Goal: Task Accomplishment & Management: Use online tool/utility

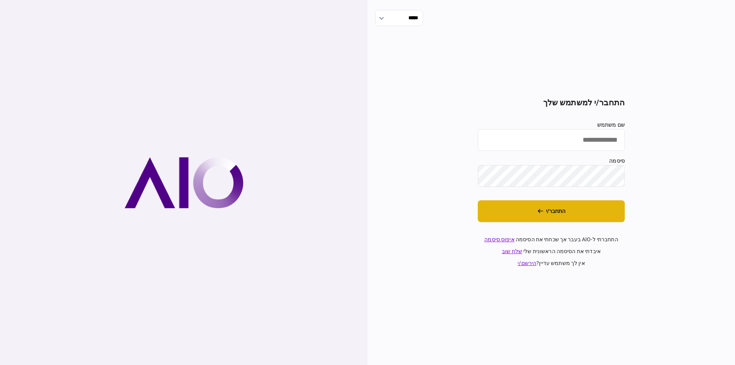
click at [591, 210] on button "התחבר/י" at bounding box center [551, 211] width 147 height 22
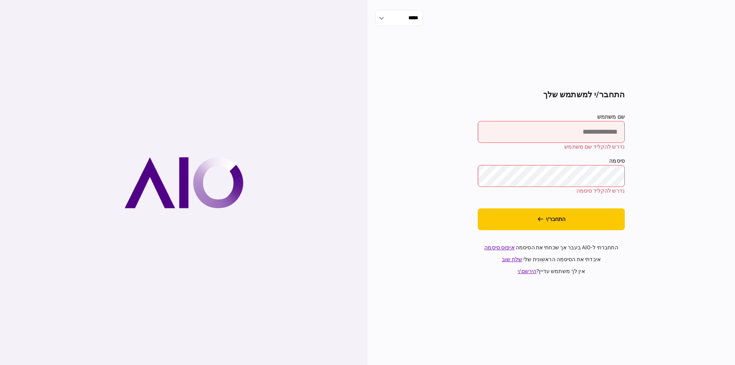
click at [592, 134] on input "שם משתמש" at bounding box center [551, 132] width 147 height 22
type input "*********"
click at [652, 62] on div "***** התחבר/י למשתמש שלך שם משתמש ********* נדרש להקליד שם משתמש סיסמה נדרש להק…" at bounding box center [552, 182] width 368 height 365
click at [499, 248] on link "איפוס סיסמה" at bounding box center [499, 247] width 30 height 6
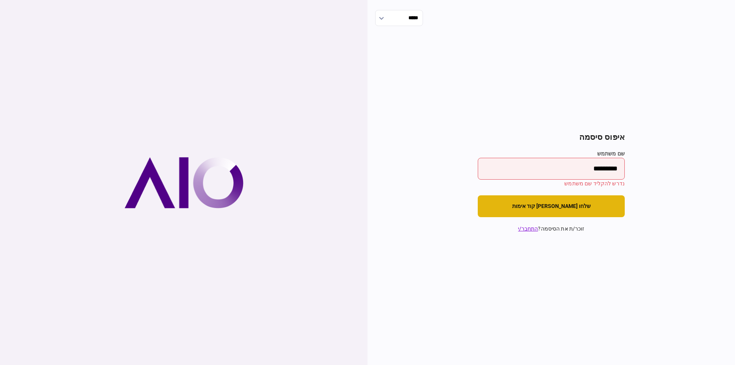
click at [541, 207] on button "שלחו לי קוד אימות" at bounding box center [551, 206] width 147 height 22
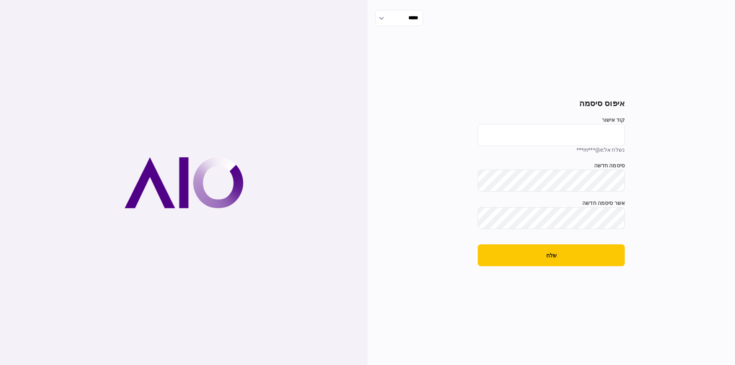
click at [551, 126] on input "קוד אישור" at bounding box center [551, 135] width 147 height 22
click at [616, 52] on div "***** איפוס סיסמה קוד אישור נשלח אל : m***@e*** סיסמה חדשה Min. Length: 8 chara…" at bounding box center [552, 182] width 368 height 365
click at [593, 128] on input "קוד אישור" at bounding box center [551, 135] width 147 height 22
paste input "******"
type input "******"
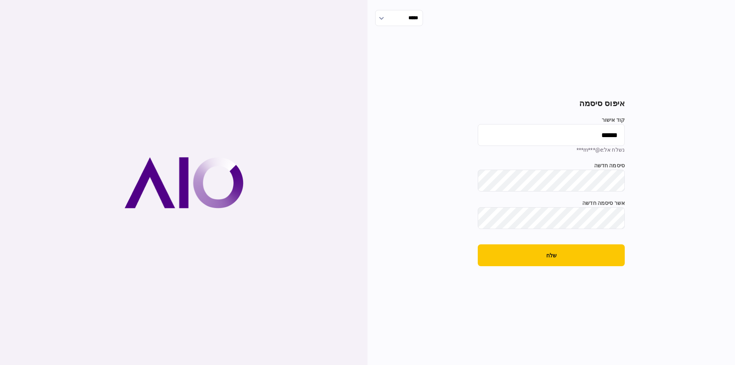
click at [581, 186] on div "סיסמה חדשה Min. Length: 8 characters Must Include: numbers special character up…" at bounding box center [551, 177] width 147 height 30
click at [568, 261] on button "שלח" at bounding box center [551, 255] width 147 height 22
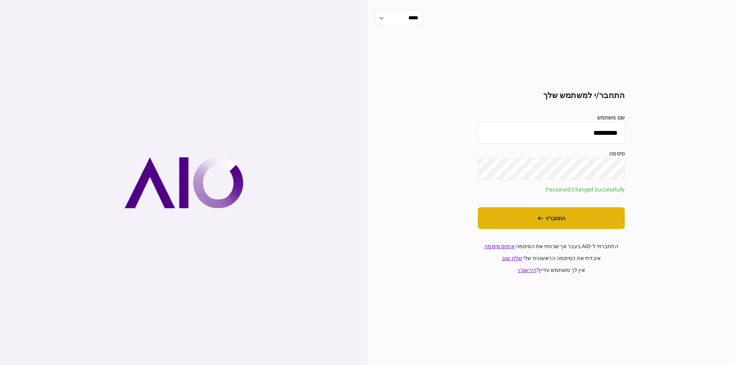
click at [572, 218] on button "התחבר/י" at bounding box center [551, 218] width 147 height 22
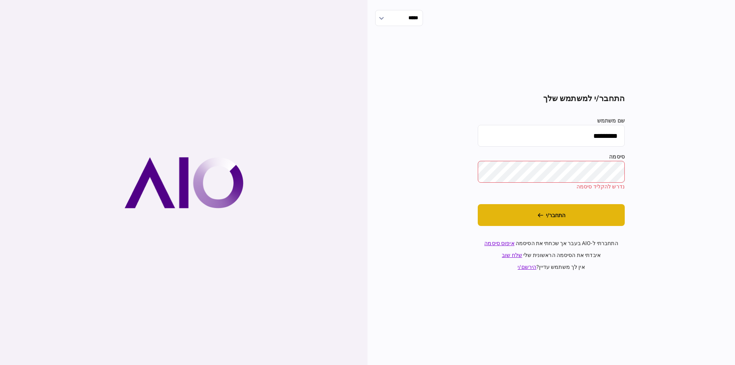
click at [561, 213] on button "התחבר/י" at bounding box center [551, 215] width 147 height 22
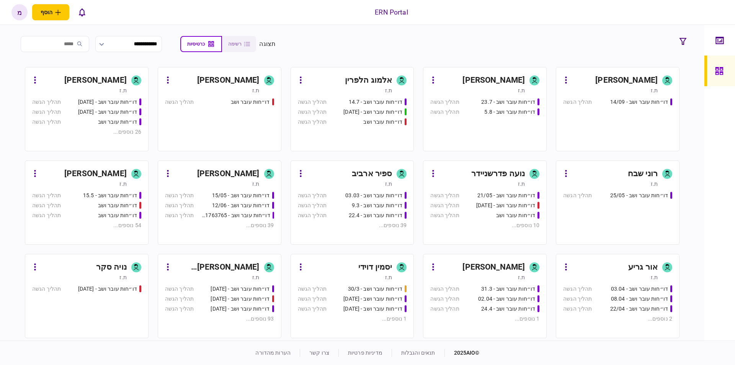
click at [494, 125] on div "דו״חות עובר ושב - 23.7 תהליך הגשה דו״חות עובר ושב - 5.8 תהליך הגשה" at bounding box center [484, 121] width 109 height 46
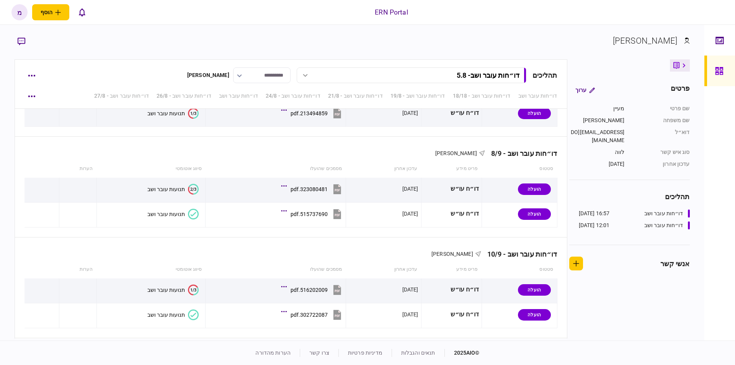
scroll to position [1113, 0]
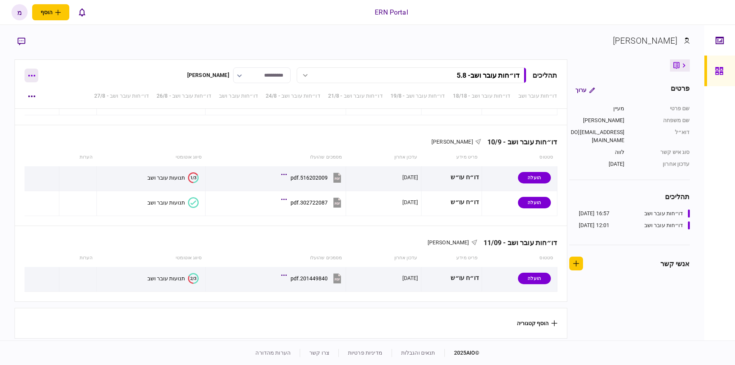
click at [33, 77] on button "button" at bounding box center [32, 76] width 14 height 14
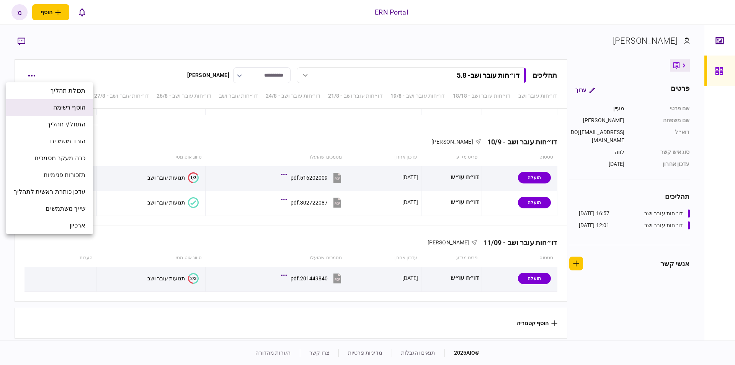
click at [60, 111] on span "הוסף רשימה" at bounding box center [69, 107] width 32 height 9
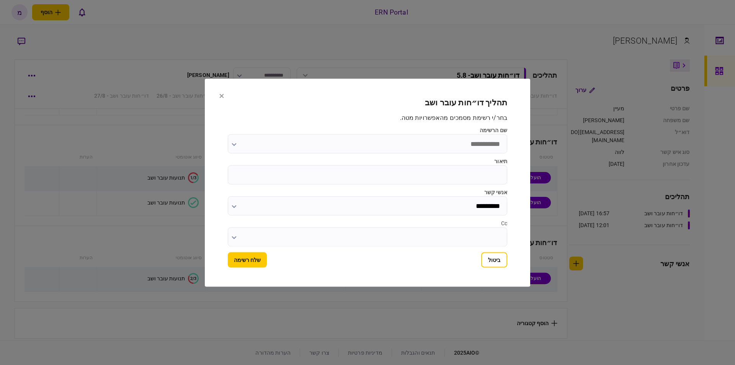
click at [322, 140] on input "שם הרשימה" at bounding box center [368, 143] width 280 height 19
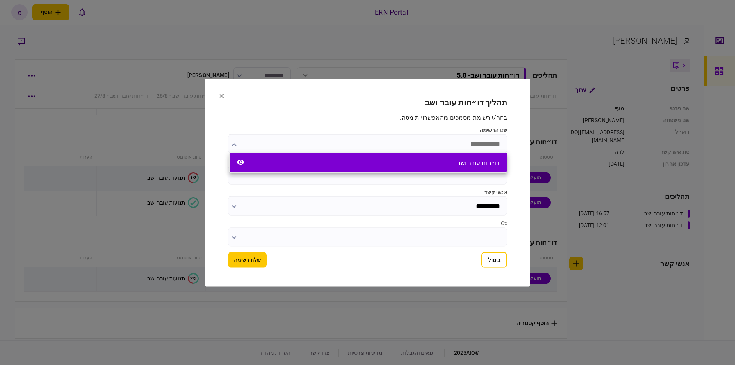
click at [457, 163] on div "דו״חות עובר ושב" at bounding box center [368, 162] width 277 height 19
type input "**********"
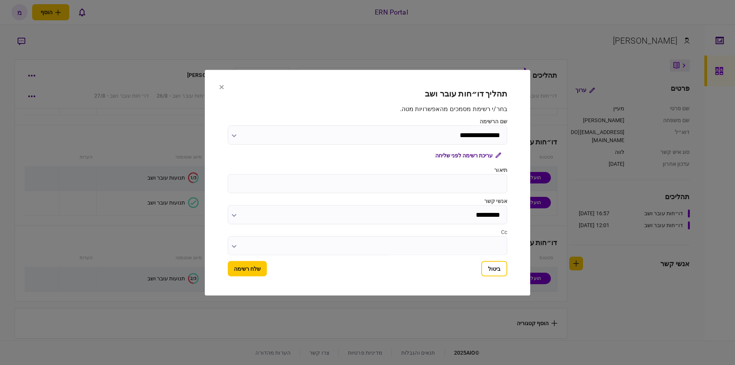
click at [456, 183] on input "תיאור" at bounding box center [368, 183] width 280 height 19
type input "****"
click at [244, 270] on button "שלח רשימה" at bounding box center [247, 268] width 39 height 15
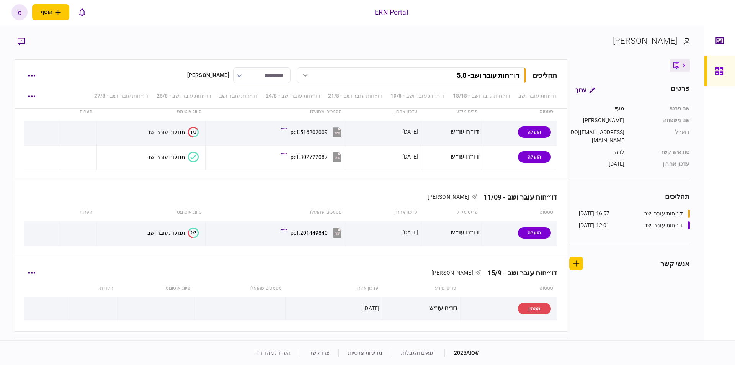
scroll to position [1188, 0]
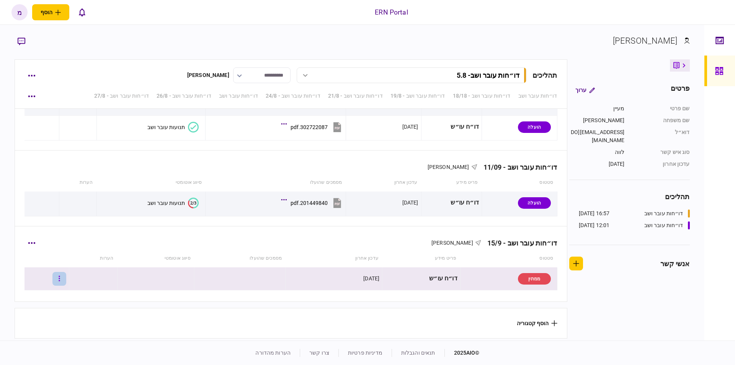
click at [60, 275] on icon "button" at bounding box center [60, 278] width 2 height 7
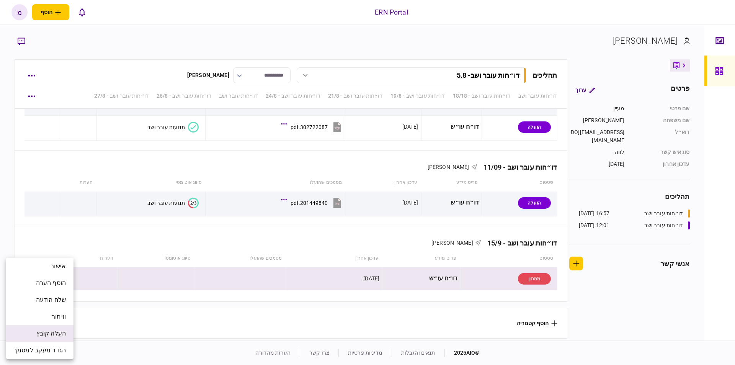
click at [45, 332] on span "העלה קובץ" at bounding box center [50, 333] width 29 height 9
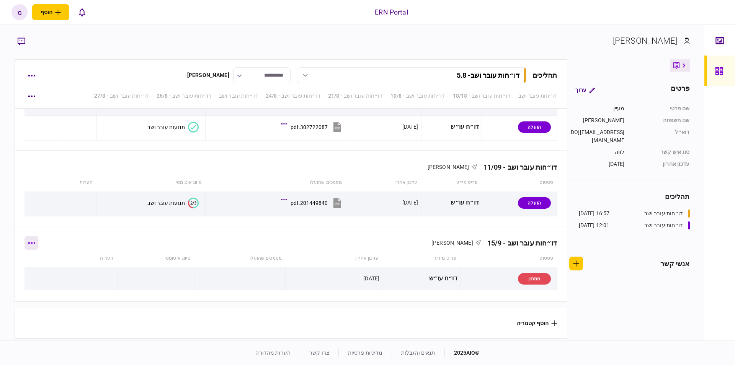
click at [35, 243] on button "button" at bounding box center [32, 243] width 14 height 14
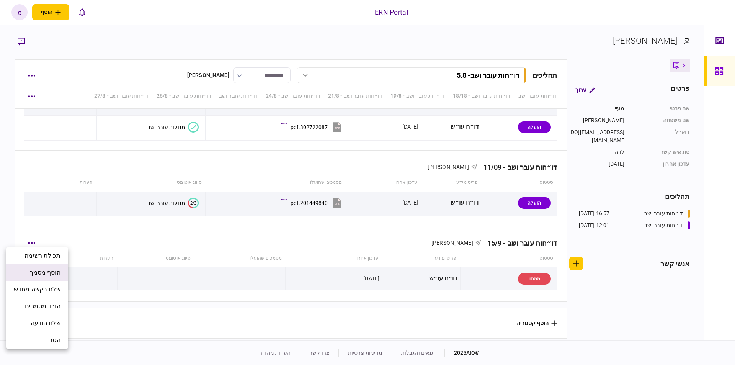
click at [45, 272] on span "הוסף מסמך" at bounding box center [45, 272] width 31 height 9
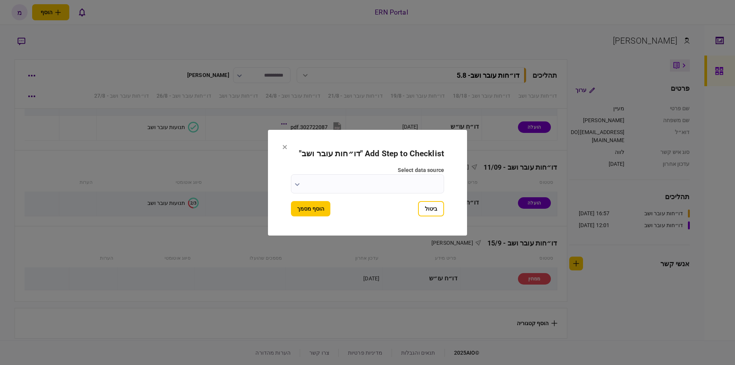
click at [351, 187] on input "select data source" at bounding box center [367, 183] width 153 height 19
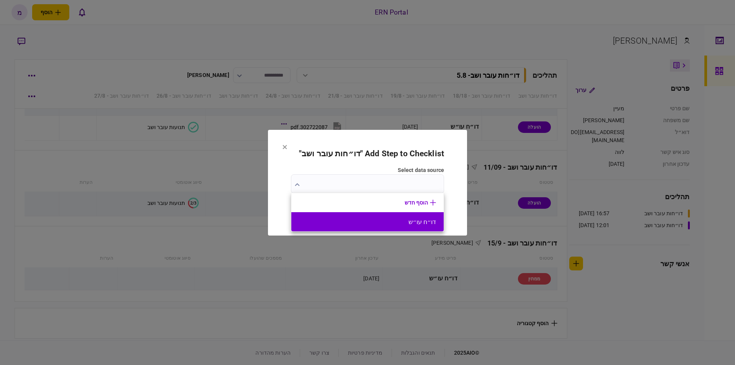
click at [394, 220] on button "דו״ח עו״ש" at bounding box center [367, 221] width 137 height 7
type input "*********"
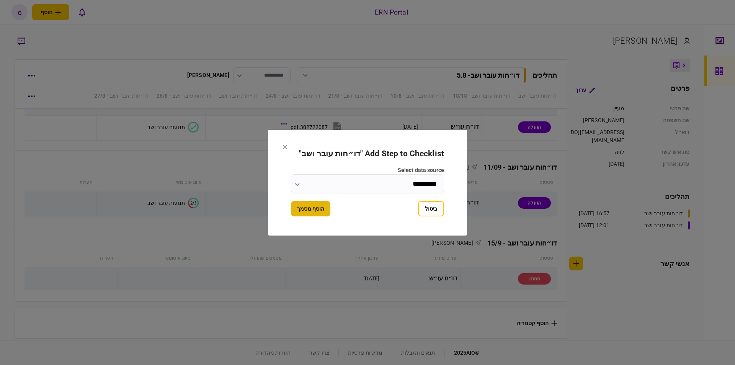
click at [323, 209] on button "הוסף מסמך" at bounding box center [310, 208] width 39 height 15
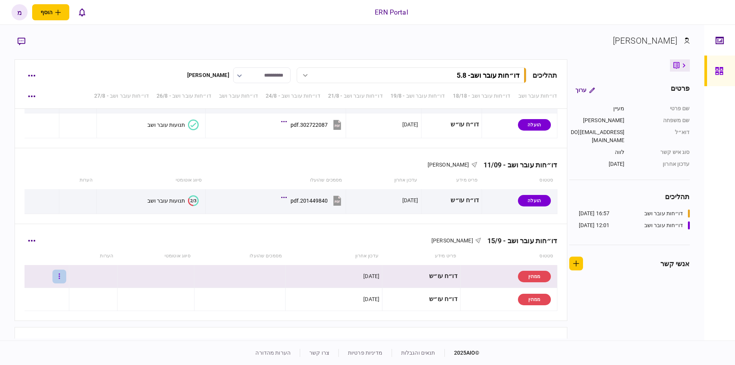
click at [66, 279] on button "button" at bounding box center [59, 277] width 14 height 14
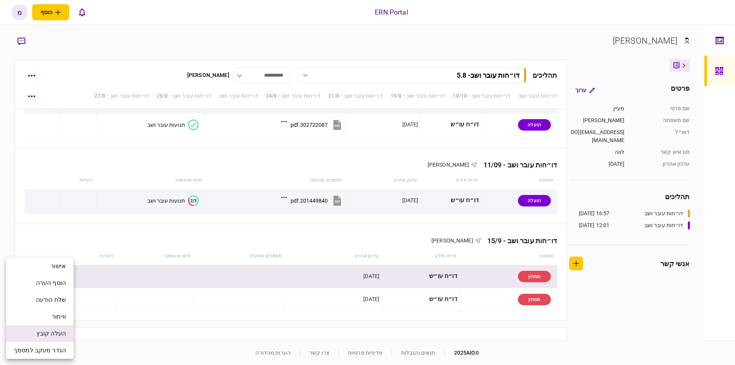
click at [44, 334] on span "העלה קובץ" at bounding box center [50, 333] width 29 height 9
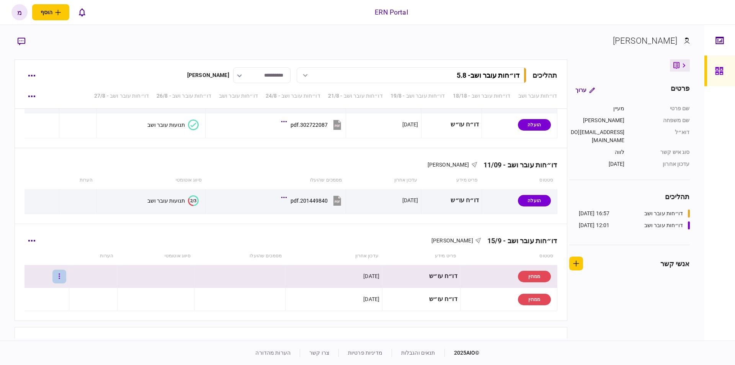
click at [65, 271] on button "button" at bounding box center [59, 277] width 14 height 14
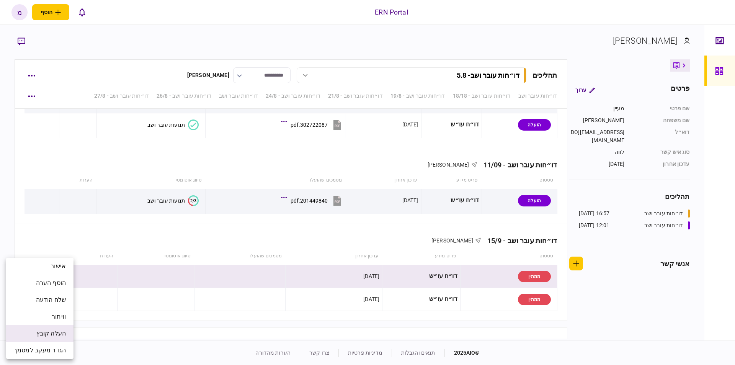
click at [60, 329] on span "העלה קובץ" at bounding box center [50, 333] width 29 height 9
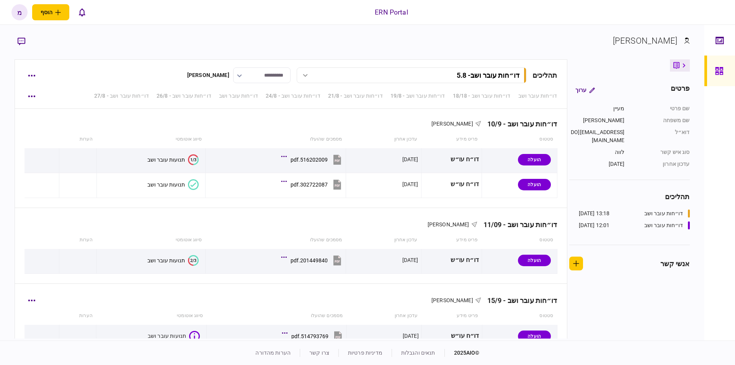
scroll to position [1211, 0]
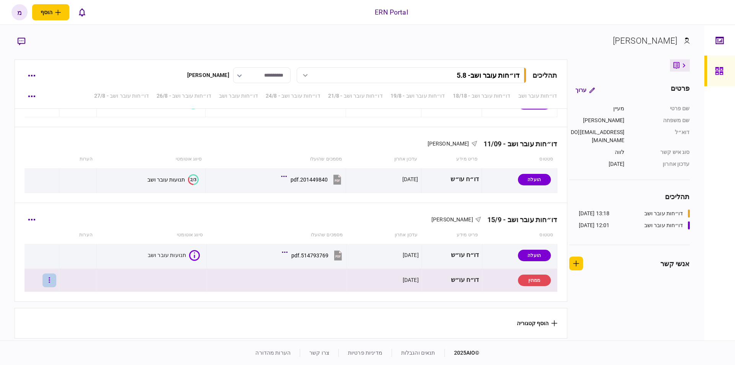
click at [52, 276] on button "button" at bounding box center [50, 280] width 14 height 14
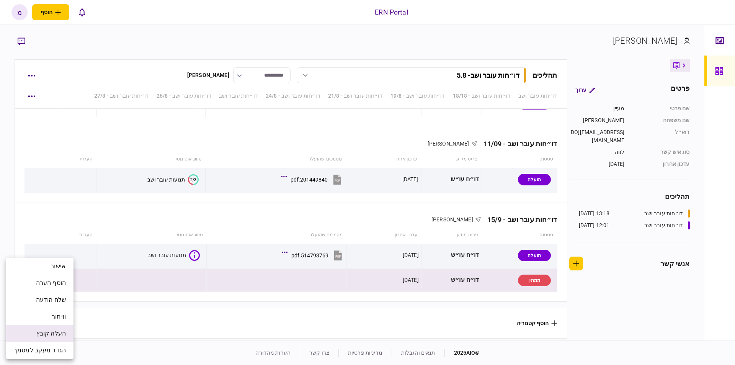
click at [45, 329] on span "העלה קובץ" at bounding box center [50, 333] width 29 height 9
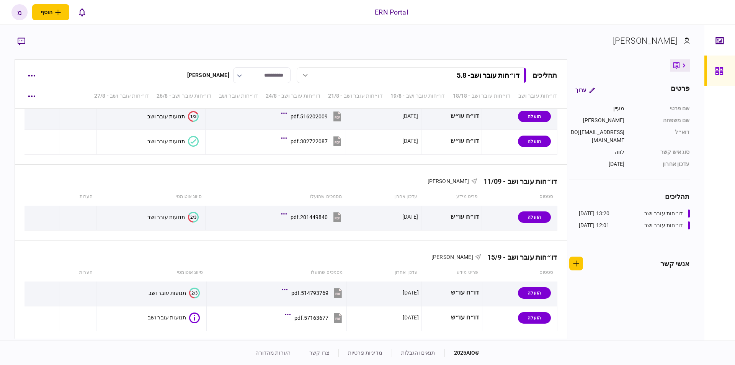
scroll to position [1213, 0]
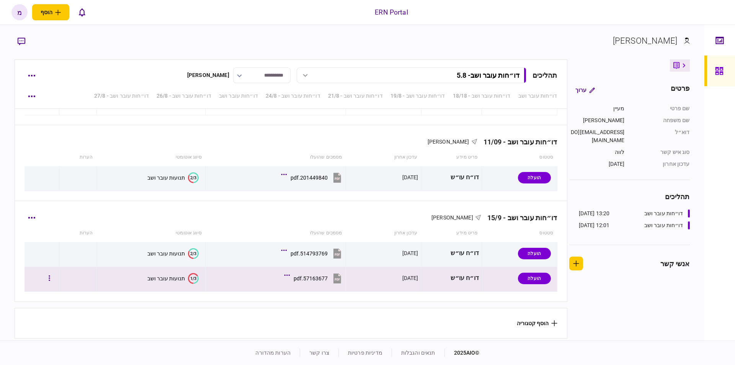
click at [190, 276] on text "1/3" at bounding box center [193, 278] width 6 height 5
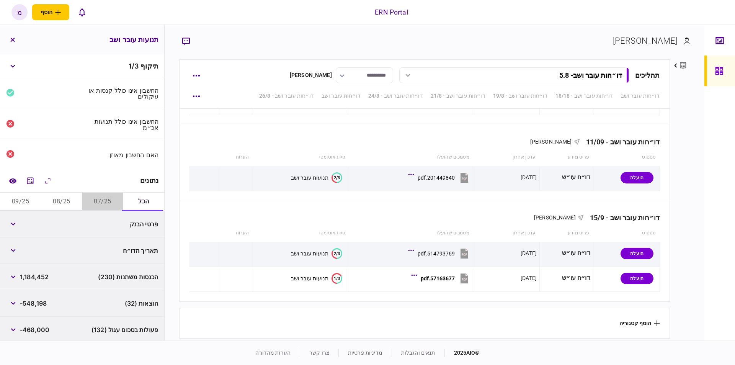
click at [98, 198] on button "07/25" at bounding box center [102, 202] width 41 height 18
click at [31, 178] on icon "מחשבון" at bounding box center [30, 180] width 9 height 9
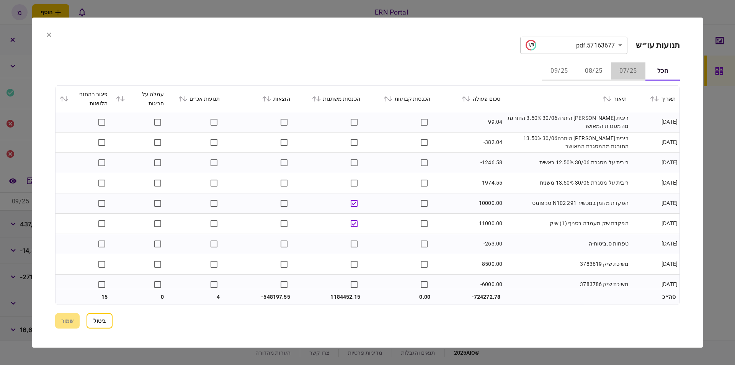
click at [627, 67] on button "07/25" at bounding box center [628, 71] width 34 height 18
click at [467, 56] on div "**********" at bounding box center [367, 182] width 625 height 292
click at [479, 57] on div "**********" at bounding box center [367, 182] width 625 height 292
click at [416, 46] on section "**********" at bounding box center [367, 44] width 625 height 17
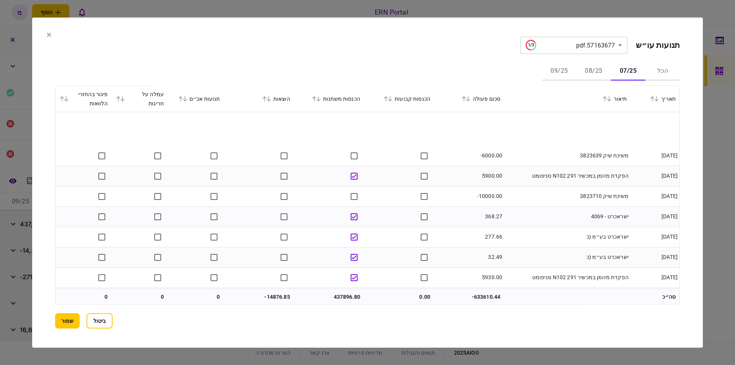
scroll to position [3619, 0]
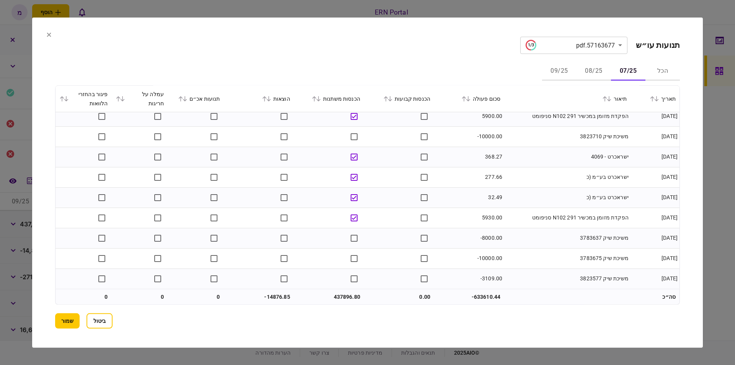
click at [336, 293] on td "437896.80" at bounding box center [329, 296] width 70 height 15
copy td "437896.80"
click at [266, 289] on td "-14876.85" at bounding box center [259, 296] width 70 height 15
click at [277, 297] on td "-14876.85" at bounding box center [259, 296] width 70 height 15
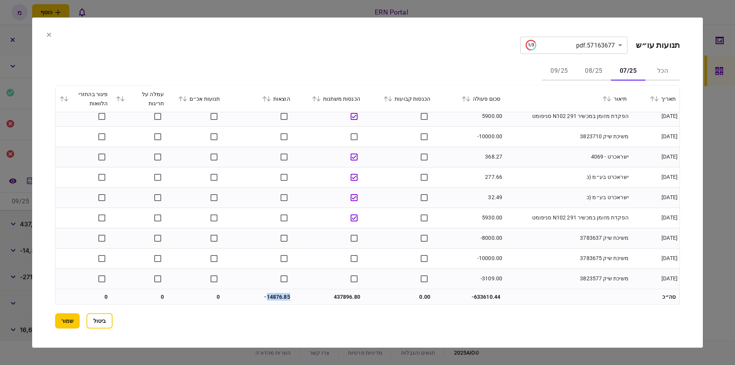
click at [277, 297] on td "-14876.85" at bounding box center [259, 296] width 70 height 15
copy td "14876.85"
click at [64, 316] on button "שמור" at bounding box center [67, 320] width 25 height 15
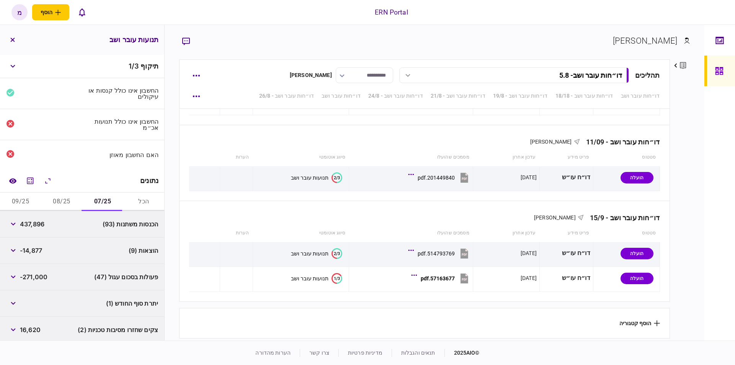
click at [102, 196] on button "07/25" at bounding box center [102, 202] width 41 height 18
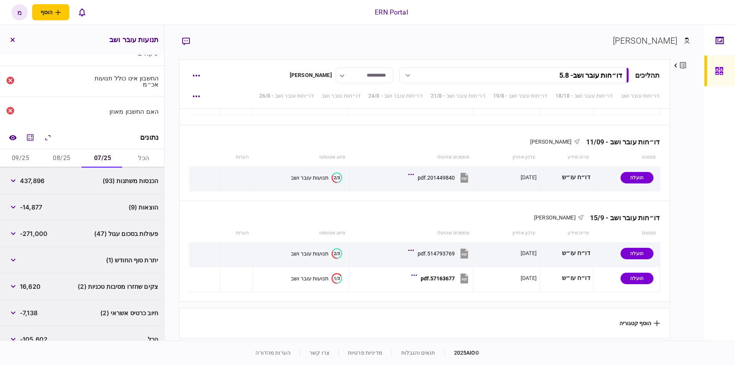
scroll to position [54, 0]
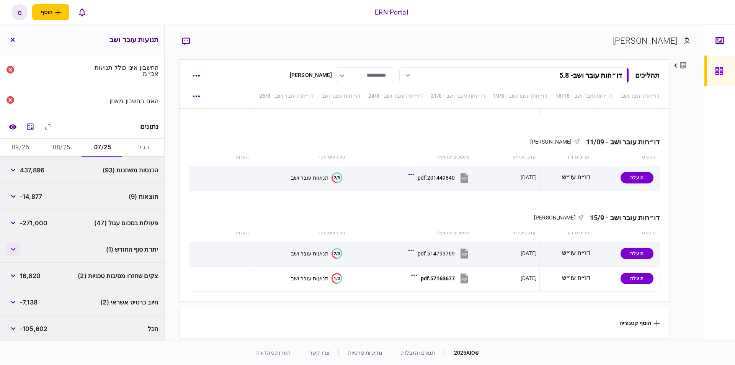
click at [15, 248] on icon "button" at bounding box center [13, 249] width 5 height 3
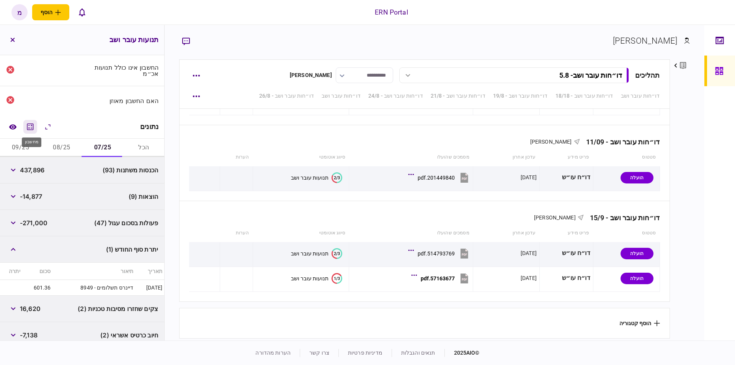
click at [32, 125] on icon "מחשבון" at bounding box center [30, 126] width 9 height 9
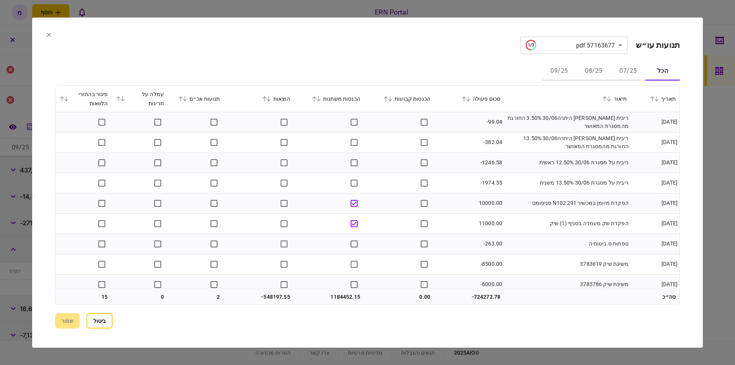
click at [44, 35] on section "**********" at bounding box center [367, 182] width 671 height 330
click at [48, 37] on icon at bounding box center [49, 34] width 5 height 5
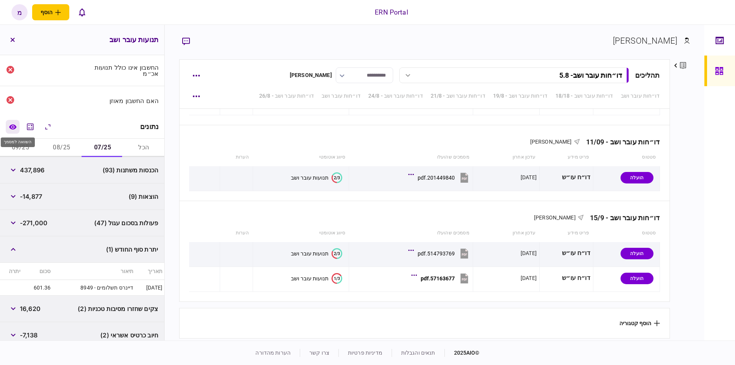
click at [16, 126] on icon "השוואה למסמך" at bounding box center [12, 126] width 7 height 5
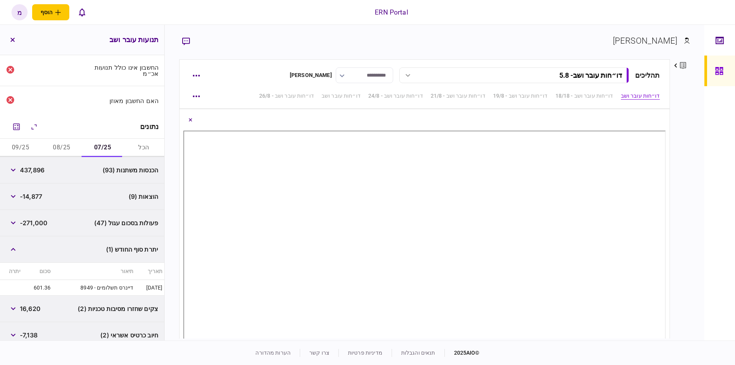
click at [394, 39] on section "[PERSON_NAME]" at bounding box center [434, 46] width 510 height 25
click at [685, 199] on div "פרטים ערוך שם פרטי מעיין שם משפחה כהן דוא״ל Maayanco@ern.co.il סוג איש קשר לווה…" at bounding box center [680, 198] width 20 height 279
click at [57, 144] on button "08/25" at bounding box center [61, 148] width 41 height 18
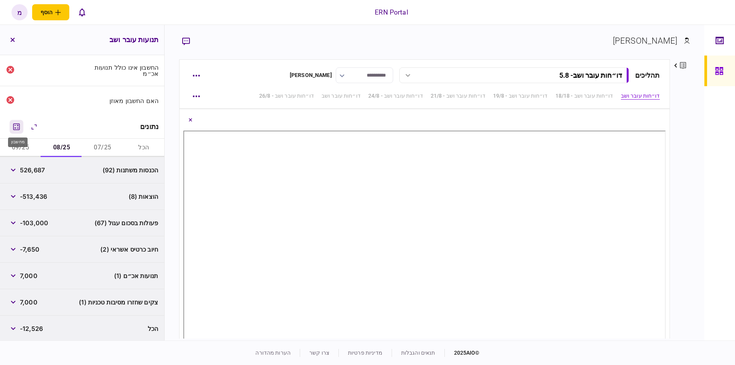
click at [21, 127] on icon "מחשבון" at bounding box center [16, 126] width 9 height 9
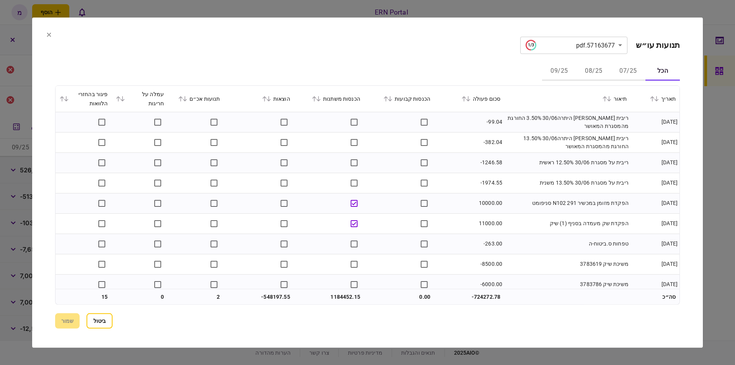
drag, startPoint x: 47, startPoint y: 36, endPoint x: 76, endPoint y: 119, distance: 88.2
click at [48, 35] on icon at bounding box center [49, 35] width 4 height 4
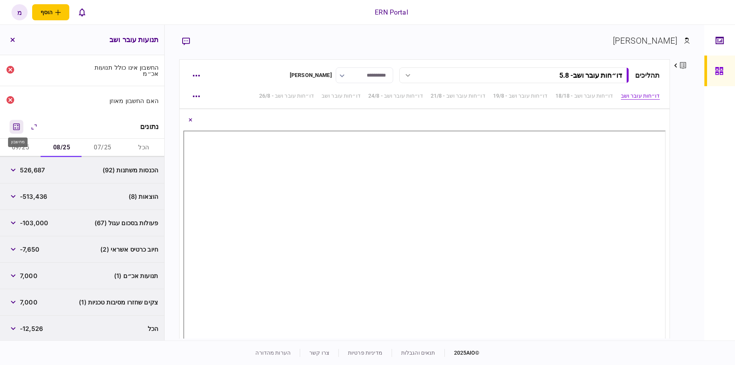
click at [18, 124] on icon "מחשבון" at bounding box center [16, 126] width 9 height 9
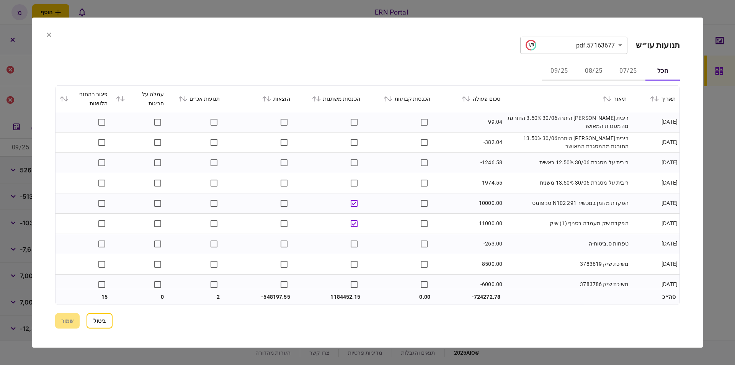
click at [595, 69] on button "08/25" at bounding box center [594, 71] width 34 height 18
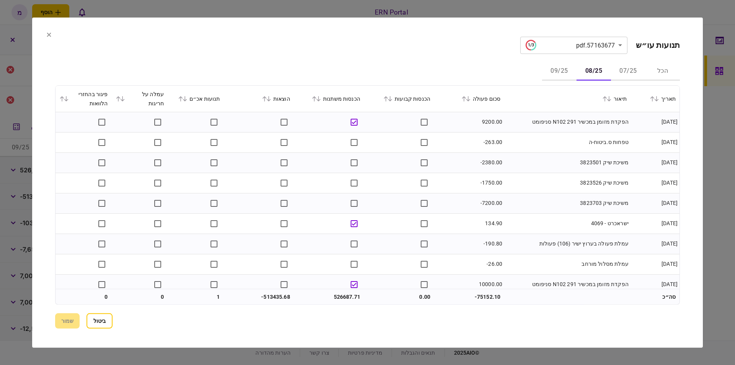
click at [381, 58] on div "**********" at bounding box center [367, 182] width 625 height 292
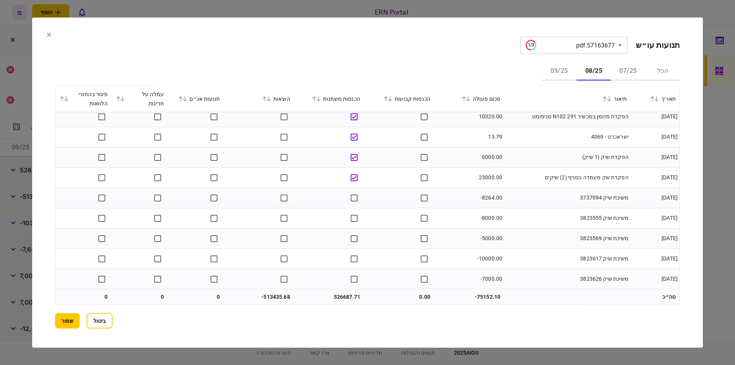
scroll to position [3782, 0]
click at [338, 297] on td "526687.71" at bounding box center [329, 296] width 70 height 15
copy td "526687.71"
click at [277, 296] on td "-513435.68" at bounding box center [259, 296] width 70 height 15
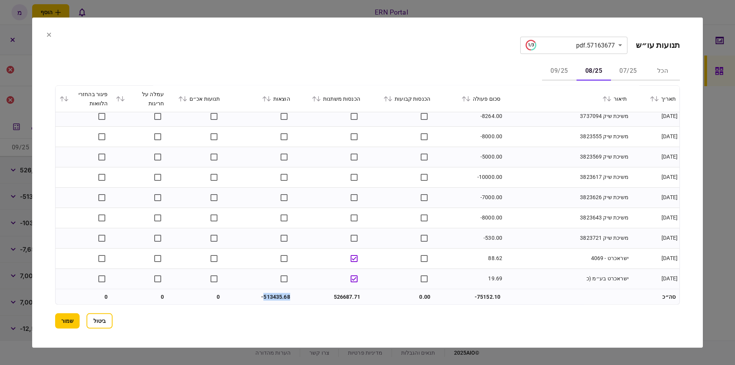
click at [277, 296] on td "-513435.68" at bounding box center [259, 296] width 70 height 15
copy td "513435.68"
click at [278, 100] on div "הוצאות" at bounding box center [259, 98] width 62 height 9
click at [268, 95] on div "הוצאות" at bounding box center [259, 98] width 62 height 9
click at [267, 98] on icon at bounding box center [265, 98] width 4 height 5
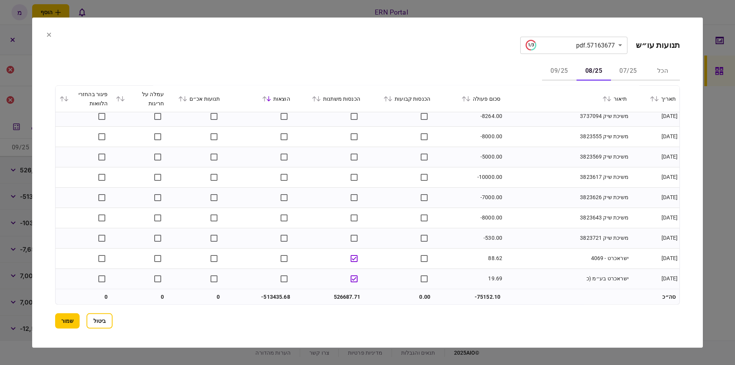
click at [267, 98] on icon at bounding box center [265, 98] width 4 height 5
drag, startPoint x: 257, startPoint y: 286, endPoint x: 273, endPoint y: 298, distance: 19.4
click at [262, 288] on div "תאריך תיאור סכום פעולה הכנסות קבועות הכנסות משתנות הוצאות תנועות אכ״ם עמלה על ח…" at bounding box center [367, 187] width 625 height 204
click at [276, 298] on td "-13435.68" at bounding box center [259, 296] width 70 height 15
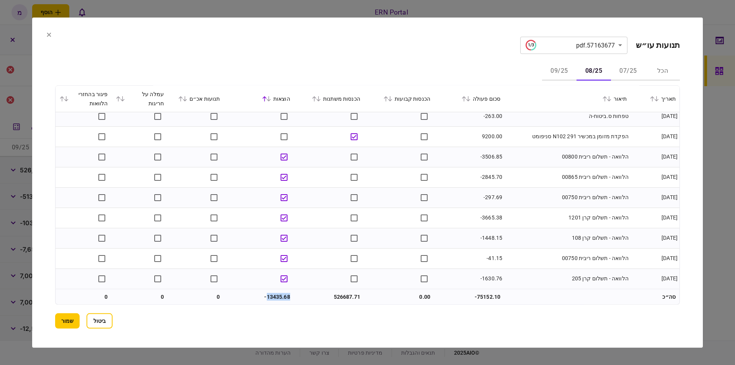
click at [276, 298] on td "-13435.68" at bounding box center [259, 296] width 70 height 15
copy td "13435.68"
click at [331, 130] on td at bounding box center [329, 136] width 70 height 20
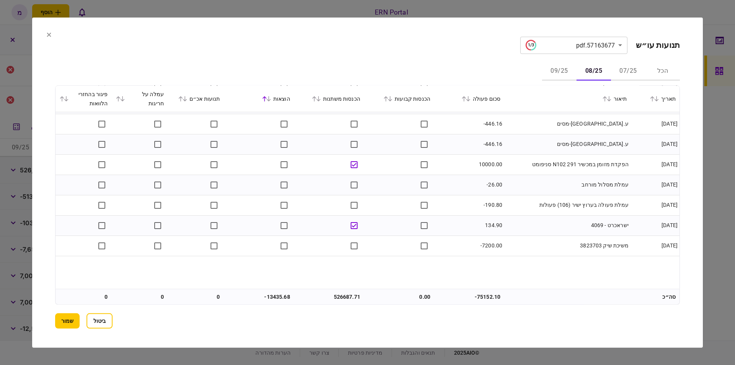
scroll to position [3557, 0]
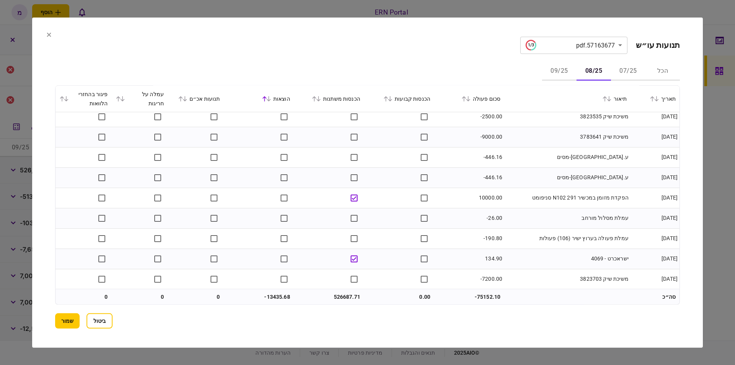
click at [471, 97] on icon at bounding box center [468, 98] width 5 height 5
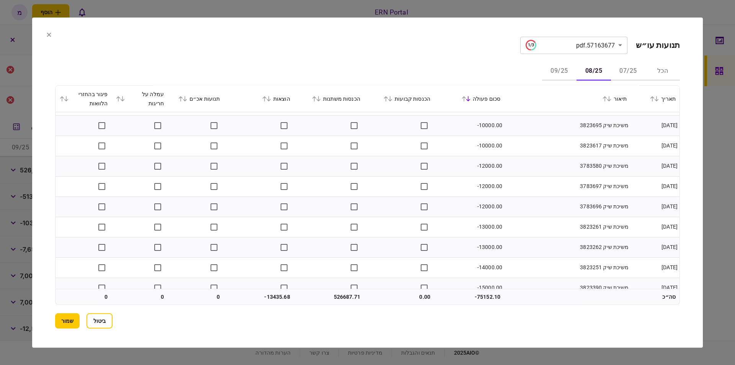
scroll to position [3782, 0]
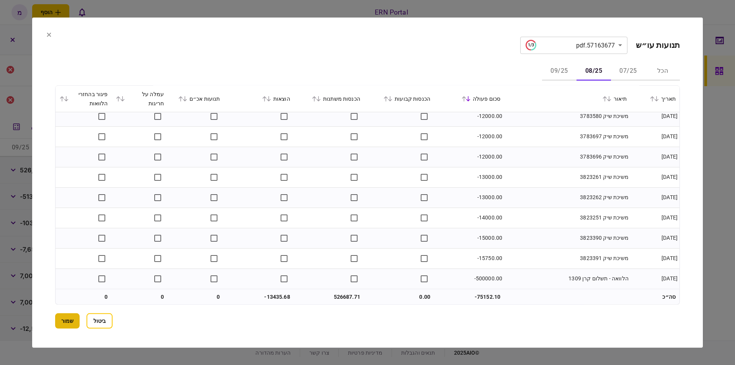
click at [72, 320] on button "שמור" at bounding box center [67, 320] width 25 height 15
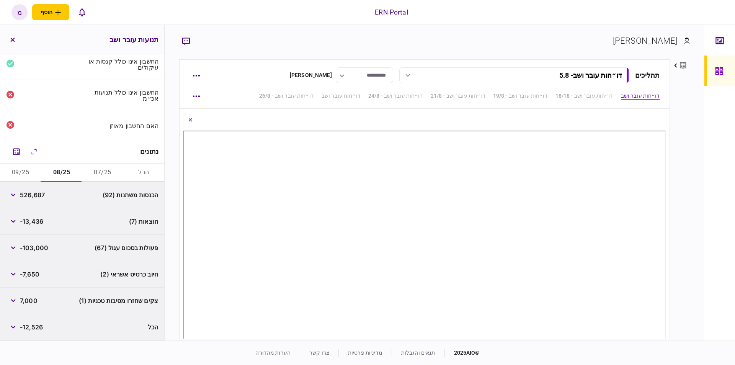
scroll to position [28, 0]
click at [69, 279] on div "חיוב כרטיס אשראי (2) -7,650" at bounding box center [82, 276] width 164 height 26
click at [25, 172] on button "09/25" at bounding box center [20, 174] width 41 height 18
click at [15, 149] on icon "מחשבון" at bounding box center [16, 153] width 9 height 9
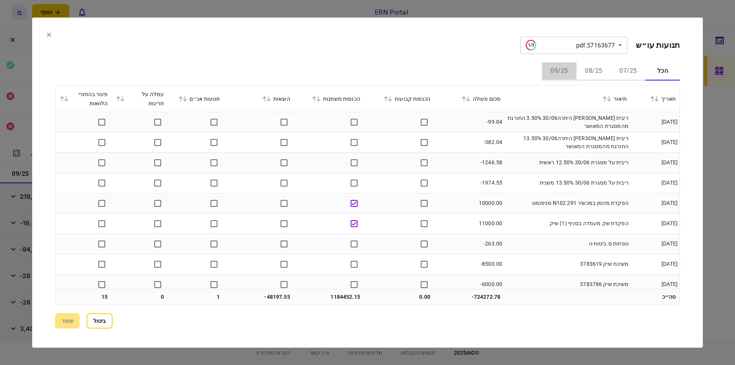
click at [571, 65] on button "09/25" at bounding box center [559, 71] width 34 height 18
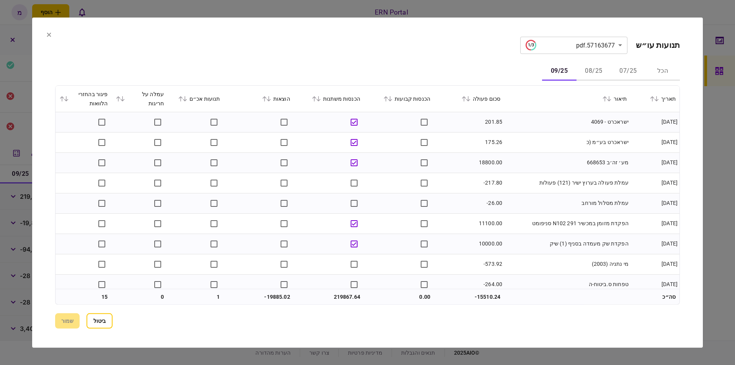
click at [373, 71] on div "הכל 07/25 08/25 09/25" at bounding box center [367, 71] width 625 height 18
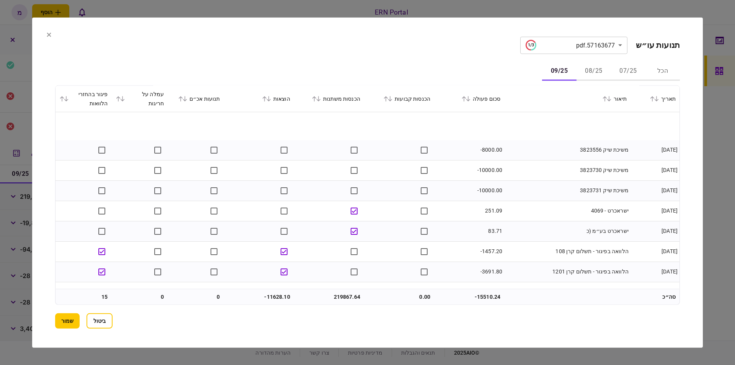
scroll to position [2036, 0]
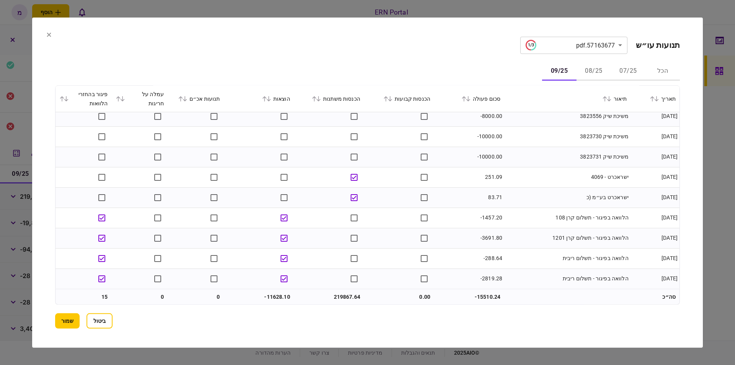
click at [62, 98] on icon at bounding box center [62, 98] width 5 height 5
click at [64, 97] on icon at bounding box center [62, 98] width 5 height 5
click at [345, 299] on td "219867.64" at bounding box center [329, 296] width 70 height 15
copy td "219867.64"
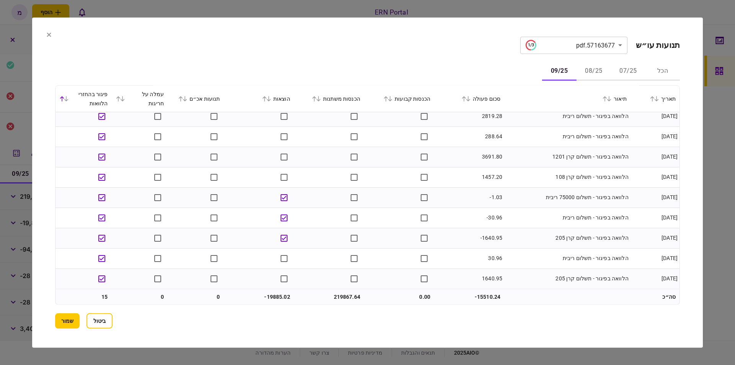
click at [286, 297] on td "-19885.02" at bounding box center [259, 296] width 70 height 15
copy td "19885.02"
click at [73, 114] on td at bounding box center [84, 116] width 56 height 20
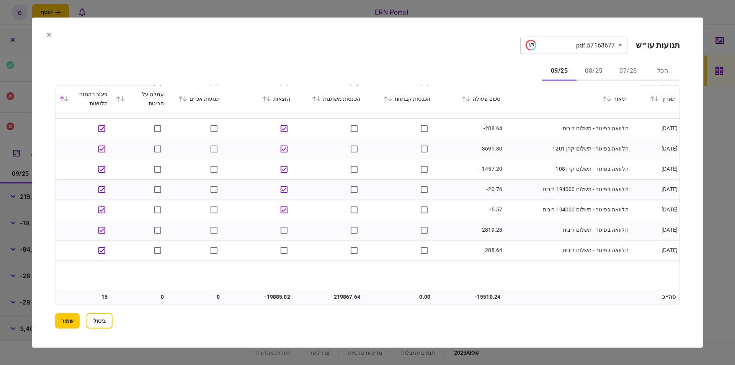
scroll to position [1883, 0]
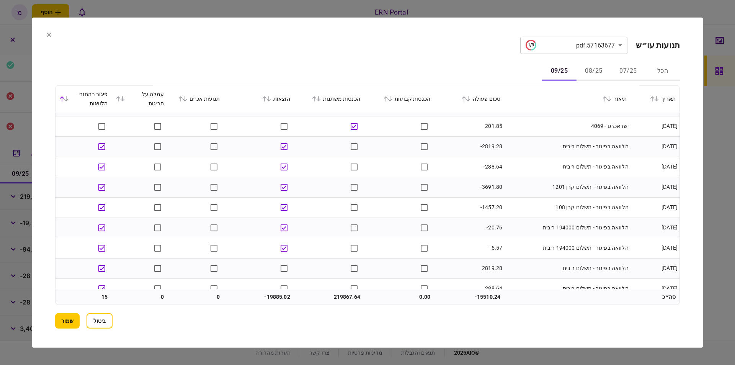
click at [471, 264] on td "2819.28" at bounding box center [469, 268] width 70 height 20
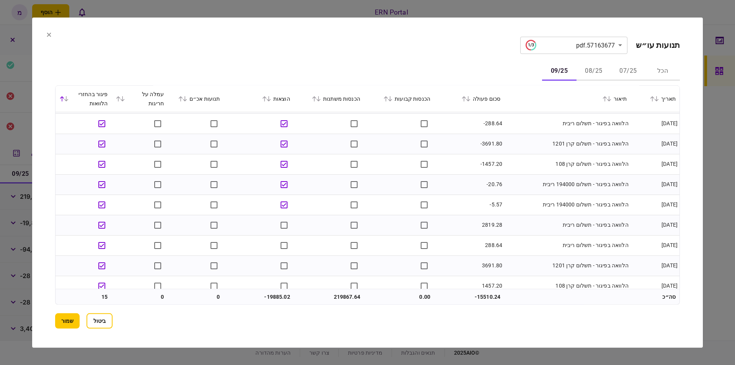
click at [451, 201] on td "-5.57" at bounding box center [469, 205] width 70 height 20
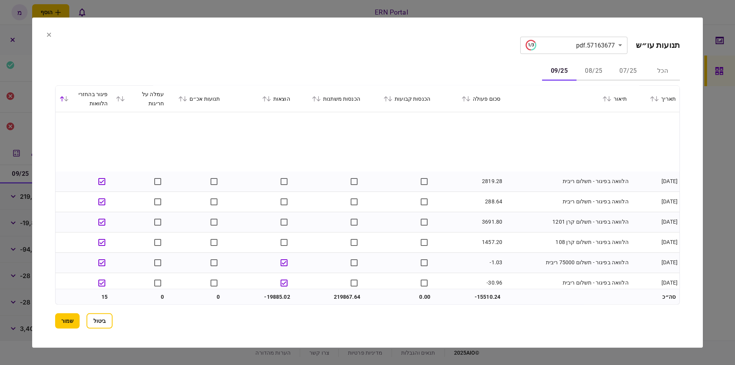
scroll to position [2036, 0]
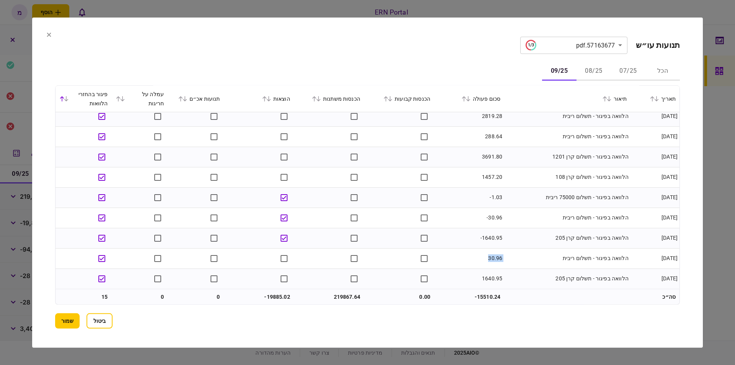
drag, startPoint x: 429, startPoint y: 248, endPoint x: 437, endPoint y: 248, distance: 7.7
click at [437, 248] on tr "05/09/2025 הלוואה בפיגור - תשלום ריבית 30.96" at bounding box center [368, 258] width 624 height 20
click at [70, 318] on button "שמור" at bounding box center [67, 320] width 25 height 15
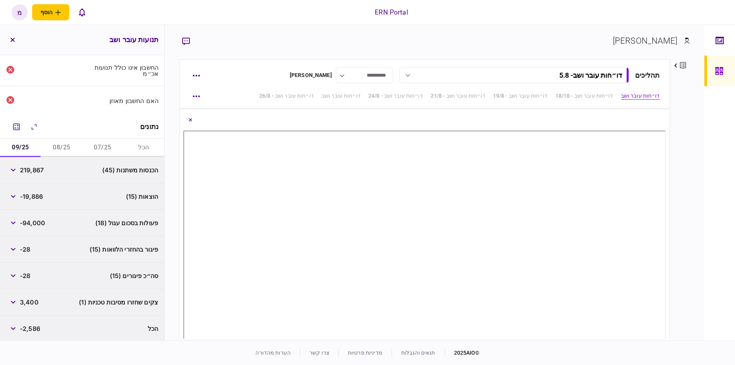
scroll to position [130, 0]
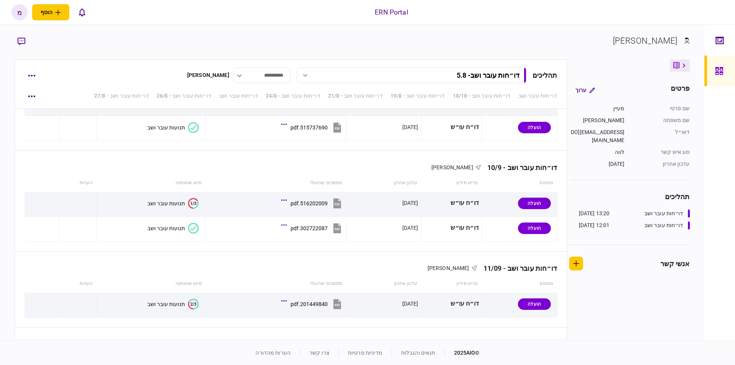
scroll to position [1213, 0]
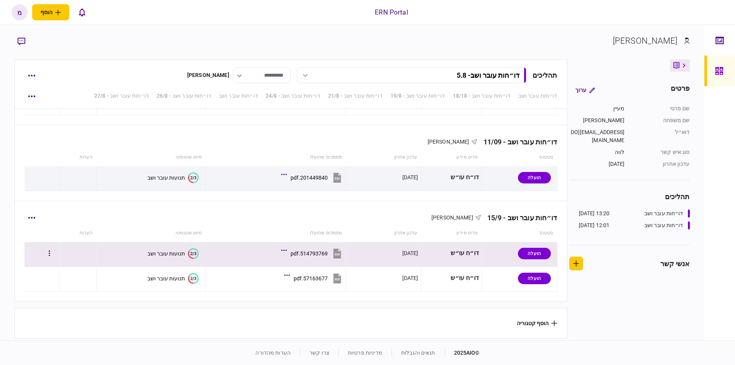
click at [192, 253] on icon "2/3" at bounding box center [193, 253] width 11 height 11
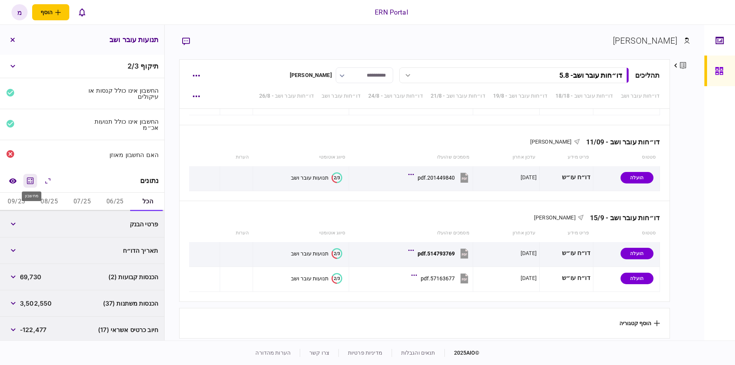
click at [33, 177] on icon "מחשבון" at bounding box center [30, 180] width 7 height 7
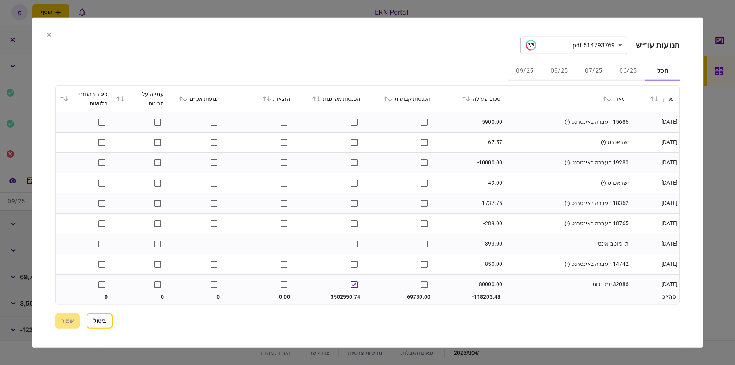
click at [626, 74] on button "06/25" at bounding box center [628, 71] width 34 height 18
click at [458, 73] on div "הכל 06/25 07/25 08/25 09/25" at bounding box center [367, 71] width 625 height 18
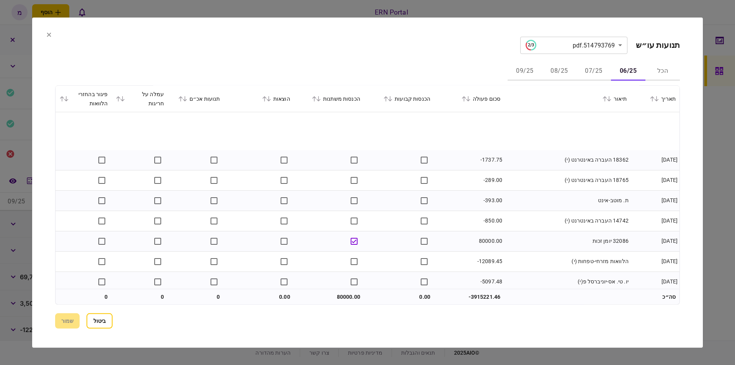
scroll to position [87, 0]
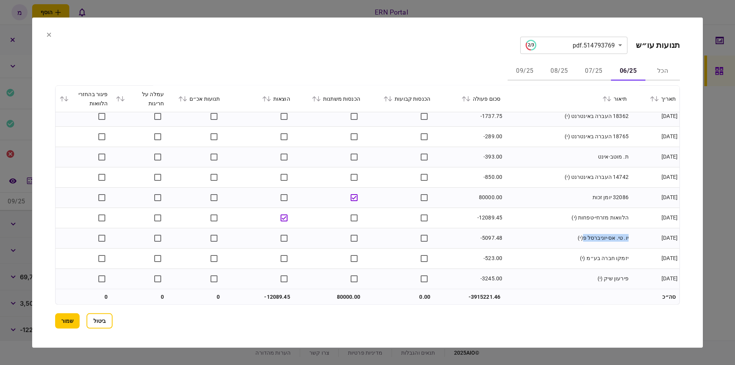
drag, startPoint x: 629, startPoint y: 238, endPoint x: 589, endPoint y: 238, distance: 39.8
click at [589, 238] on td "יו. טי. אס-יוניברסל פ(י)" at bounding box center [567, 238] width 126 height 20
copy td "יו. טי. אס-יוניברסל פ"
click at [525, 240] on td "יו. טי. אס-יוניברסל פ(י)" at bounding box center [567, 238] width 126 height 20
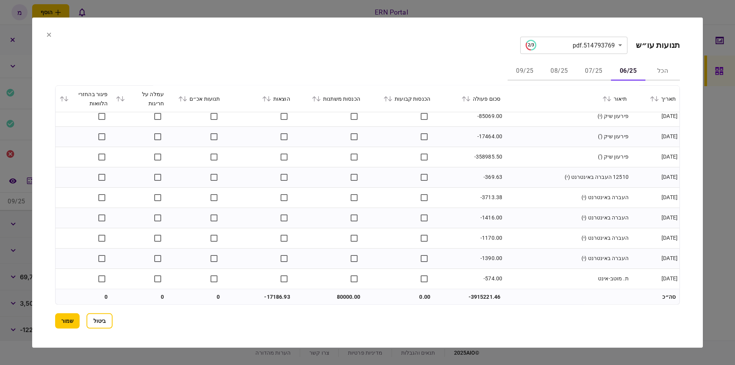
click at [340, 295] on td "80000.00" at bounding box center [329, 296] width 70 height 15
copy td "80000.00"
click at [271, 292] on td "-17186.93" at bounding box center [259, 296] width 70 height 15
click at [272, 293] on td "-17186.93" at bounding box center [259, 296] width 70 height 15
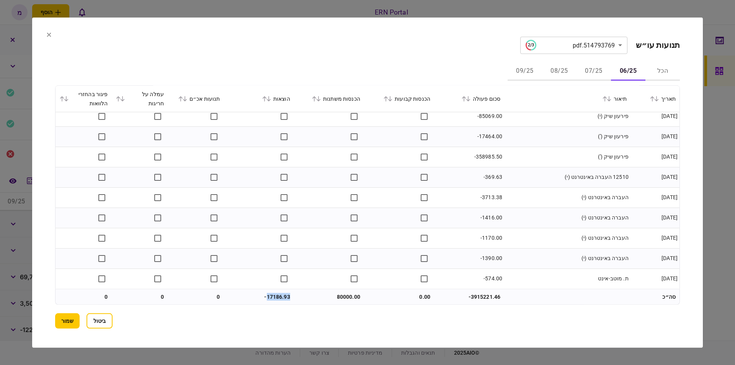
click at [272, 293] on td "-17186.93" at bounding box center [259, 296] width 70 height 15
copy td "17186.93"
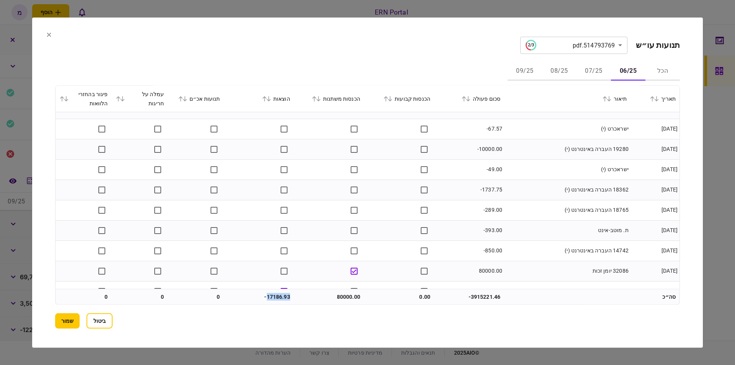
scroll to position [0, 0]
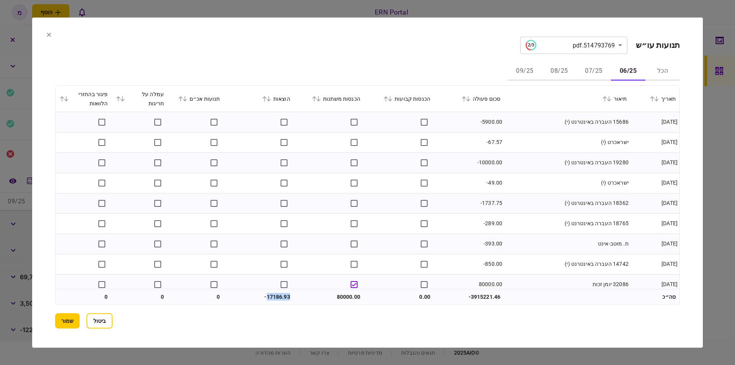
click at [593, 70] on button "07/25" at bounding box center [594, 71] width 34 height 18
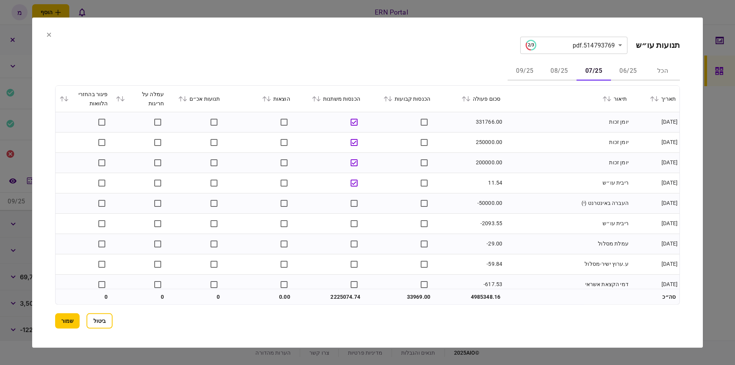
click at [487, 72] on div "הכל 06/25 07/25 08/25 09/25" at bounding box center [367, 71] width 625 height 18
click at [554, 166] on td "יומן זכות" at bounding box center [567, 162] width 126 height 20
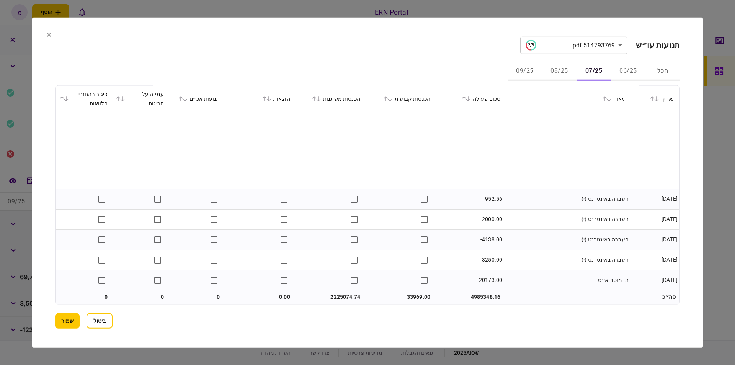
scroll to position [781, 0]
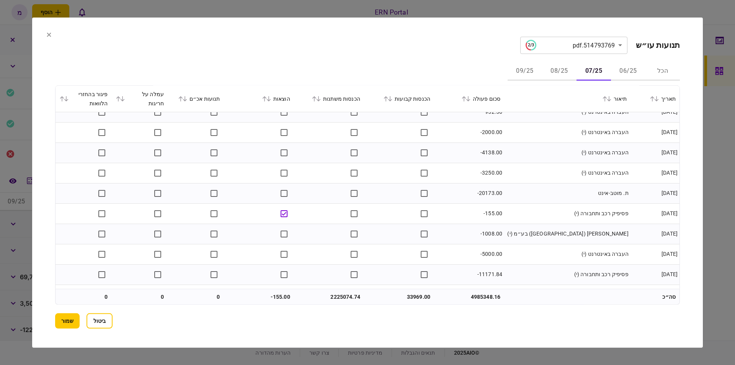
click at [549, 181] on td "העברה באינטרנט (י)" at bounding box center [567, 173] width 126 height 20
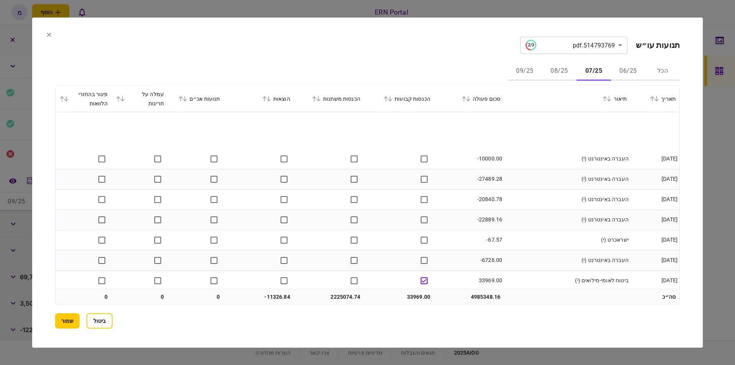
scroll to position [1041, 0]
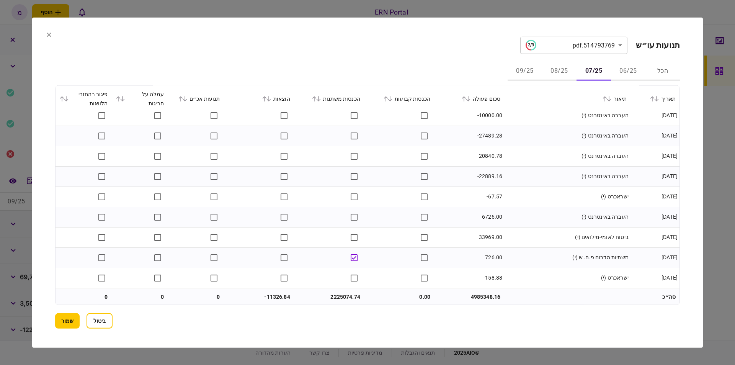
click at [486, 234] on td "33969.00" at bounding box center [469, 237] width 70 height 20
copy td "33969.00"
click at [393, 241] on td at bounding box center [399, 237] width 70 height 20
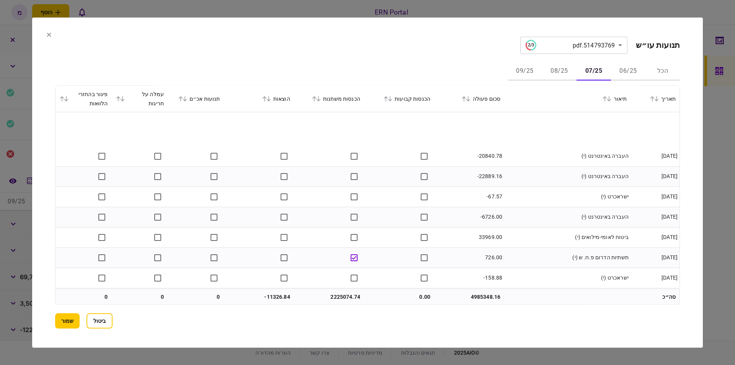
scroll to position [1085, 0]
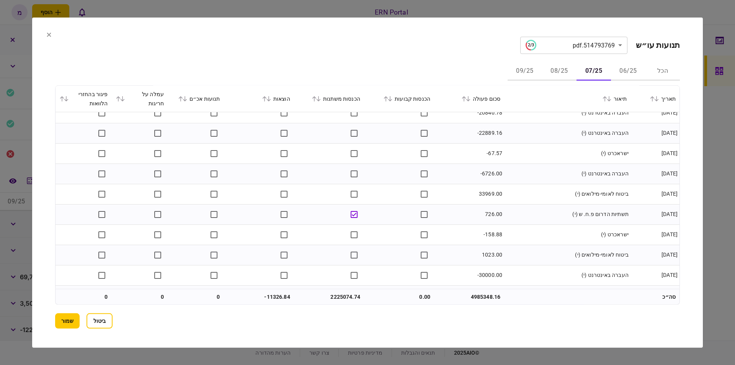
click at [491, 254] on td "1023.00" at bounding box center [469, 255] width 70 height 20
copy td "1023.00"
click at [461, 249] on td "1023.00" at bounding box center [469, 255] width 70 height 20
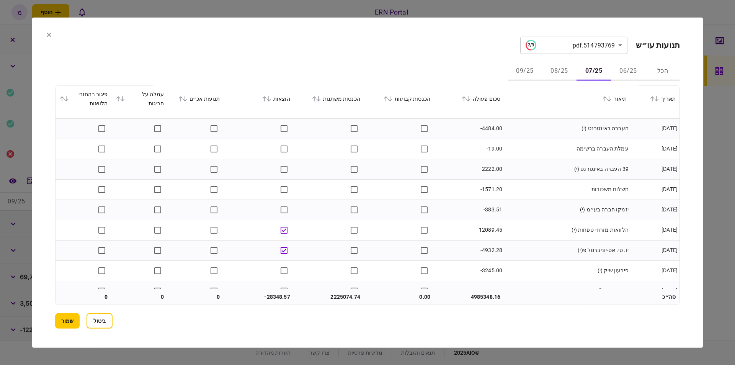
click at [553, 218] on td "יזמקו חברה בע״מ (י)" at bounding box center [567, 209] width 126 height 20
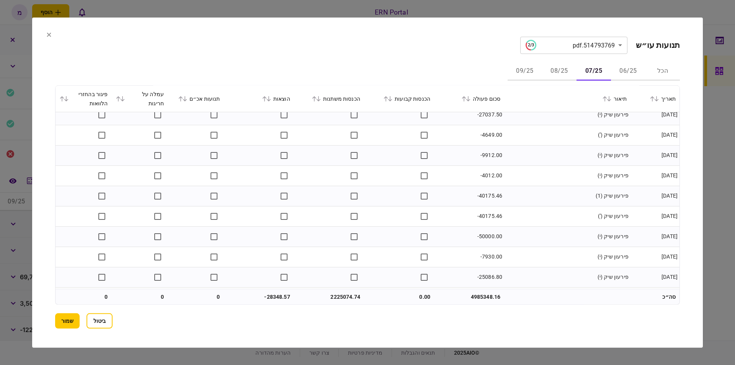
scroll to position [2077, 0]
click at [338, 298] on td "2225074.74" at bounding box center [329, 296] width 70 height 15
copy td "2225074.74"
click at [280, 294] on td "-28348.57" at bounding box center [259, 296] width 70 height 15
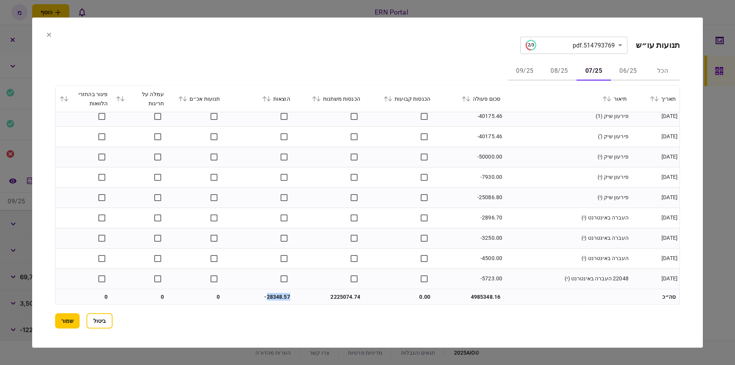
click at [280, 294] on td "-28348.57" at bounding box center [259, 296] width 70 height 15
copy td "28348.57"
click at [562, 67] on button "08/25" at bounding box center [559, 71] width 34 height 18
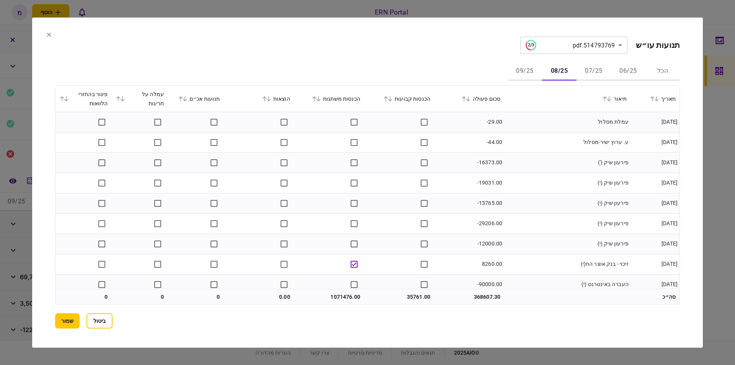
click at [538, 113] on td "עמלת מסלול" at bounding box center [567, 122] width 126 height 20
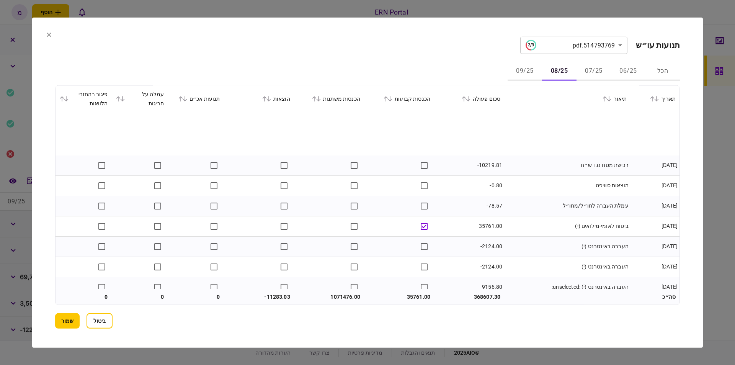
scroll to position [1259, 0]
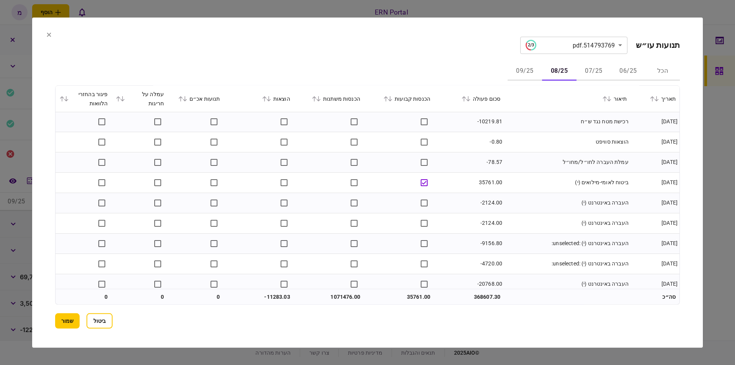
click at [484, 179] on td "35761.00" at bounding box center [469, 182] width 70 height 20
copy td "35761.00"
click at [566, 192] on td "ביטוח לאומי-מילואים (י)" at bounding box center [567, 182] width 126 height 20
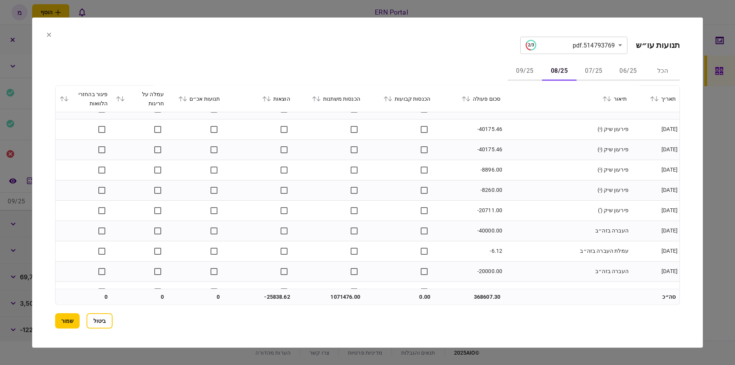
scroll to position [2117, 0]
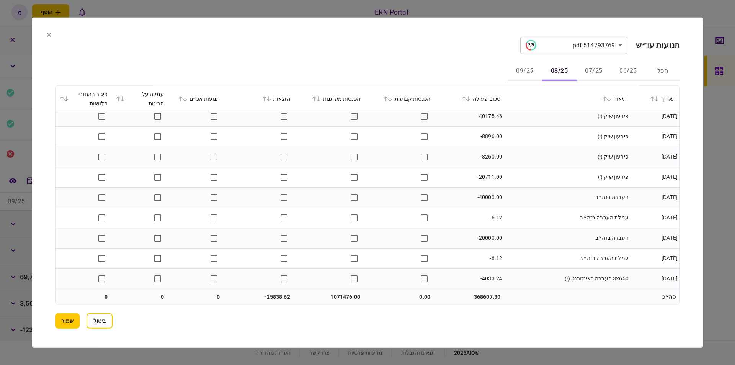
click at [340, 295] on td "1071476.00" at bounding box center [329, 296] width 70 height 15
copy td "1071476.00"
click at [276, 292] on td "-25838.62" at bounding box center [259, 296] width 70 height 15
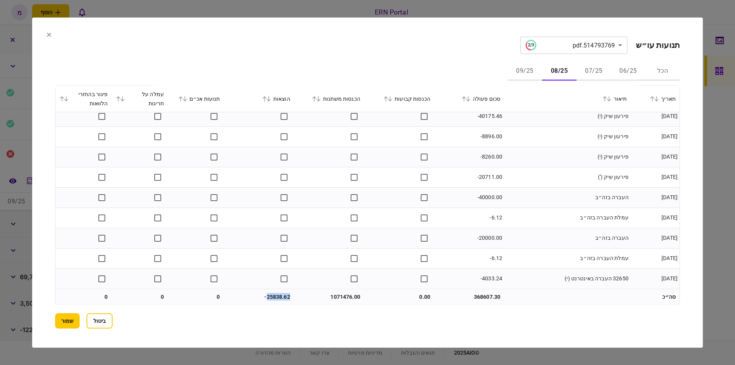
copy td "25838.62"
click at [520, 68] on button "09/25" at bounding box center [525, 71] width 34 height 18
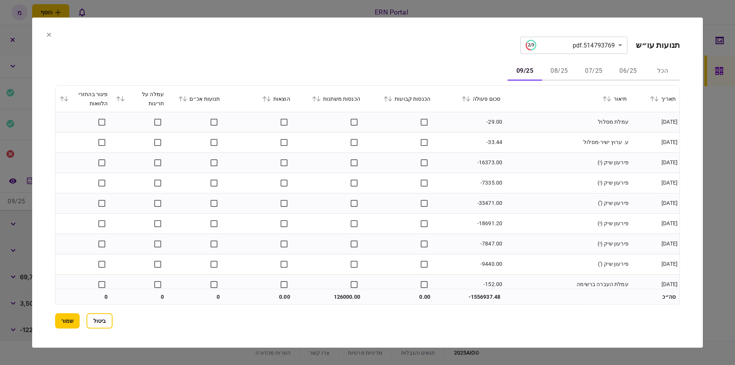
click at [565, 124] on td "עמלת מסלול" at bounding box center [567, 122] width 126 height 20
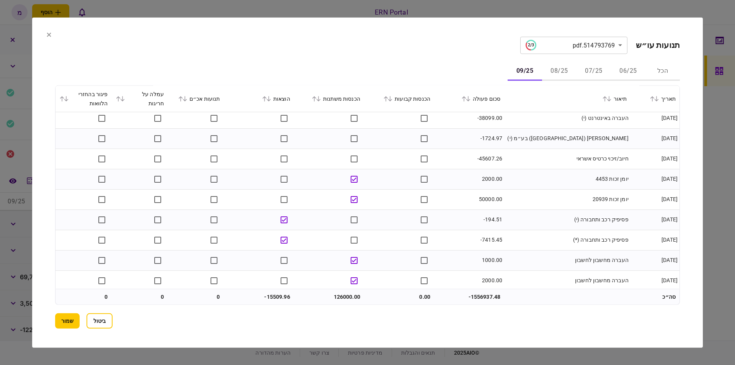
scroll to position [1001, 0]
click at [346, 292] on td "126000.00" at bounding box center [329, 296] width 70 height 15
click at [283, 294] on td "-15509.96" at bounding box center [259, 296] width 70 height 15
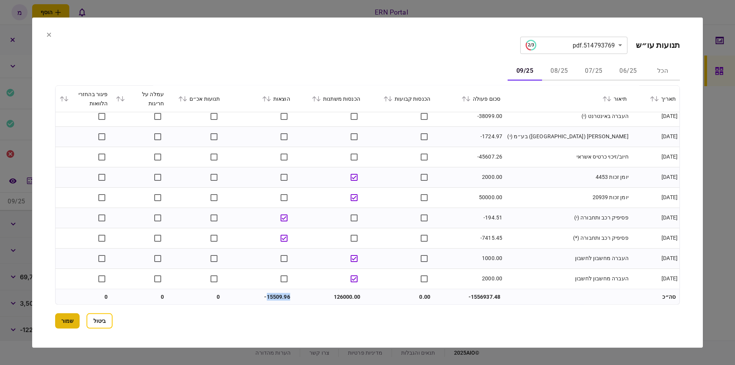
click at [68, 318] on button "שמור" at bounding box center [67, 320] width 25 height 15
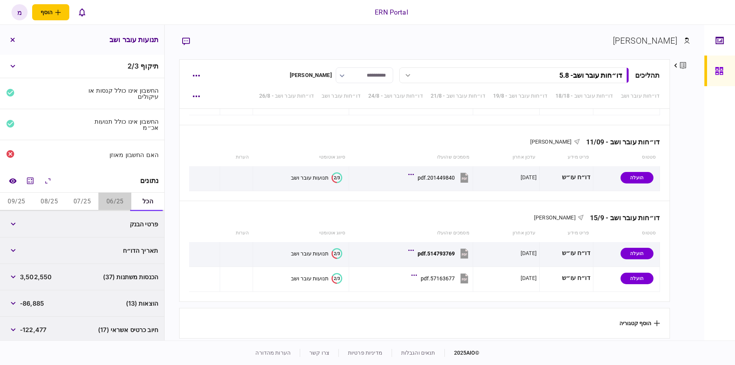
click at [111, 193] on button "06/25" at bounding box center [114, 202] width 33 height 18
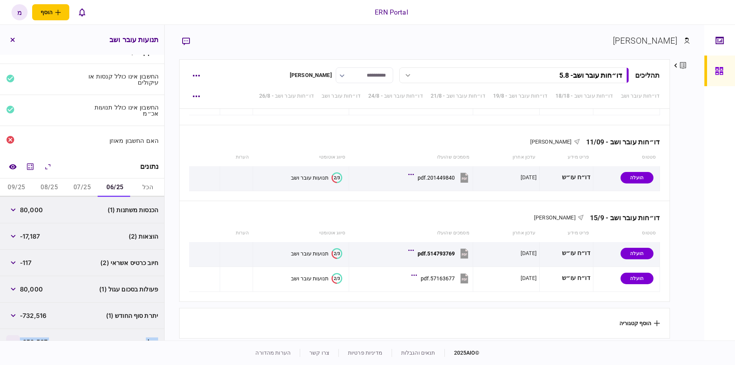
scroll to position [28, 0]
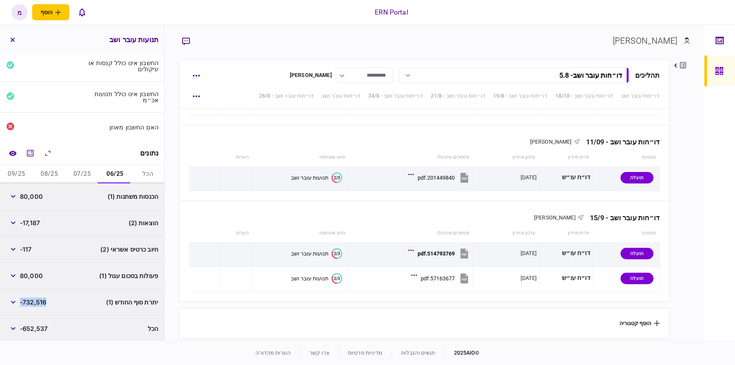
drag, startPoint x: 50, startPoint y: 329, endPoint x: 22, endPoint y: 301, distance: 39.8
click at [22, 301] on div "יתרת סוף החודש (1) -732,516" at bounding box center [82, 302] width 164 height 26
click at [87, 170] on button "07/25" at bounding box center [82, 174] width 33 height 18
click at [38, 306] on div "98,376" at bounding box center [23, 302] width 35 height 14
drag, startPoint x: 43, startPoint y: 300, endPoint x: 23, endPoint y: 302, distance: 20.0
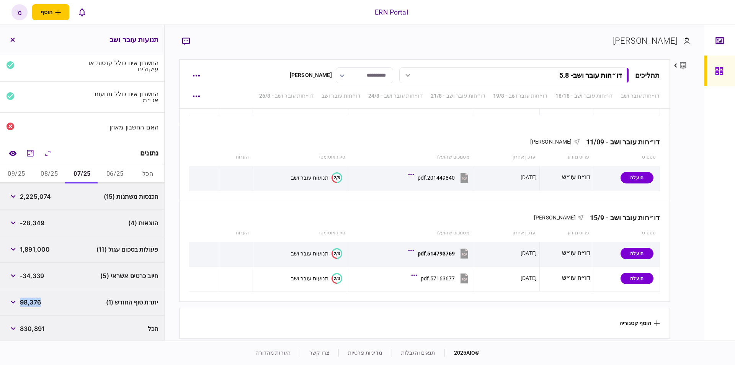
click at [23, 302] on div "יתרת סוף החודש (1) 98,376" at bounding box center [82, 302] width 164 height 26
click at [53, 173] on button "08/25" at bounding box center [49, 174] width 33 height 18
drag, startPoint x: 48, startPoint y: 302, endPoint x: 26, endPoint y: 302, distance: 21.4
click at [17, 302] on div "יתרת סוף החודש (1) 159,810" at bounding box center [82, 302] width 164 height 26
drag, startPoint x: 41, startPoint y: 297, endPoint x: 21, endPoint y: 299, distance: 20.0
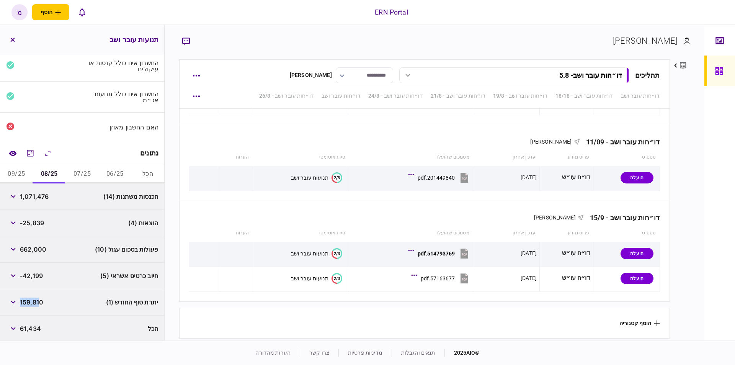
click at [21, 299] on span "159,810" at bounding box center [31, 302] width 23 height 9
click at [34, 299] on span "159,810" at bounding box center [31, 302] width 23 height 9
click at [40, 298] on span "159,810" at bounding box center [31, 302] width 23 height 9
drag, startPoint x: 43, startPoint y: 300, endPoint x: 22, endPoint y: 302, distance: 21.5
click at [22, 302] on span "159,810" at bounding box center [31, 302] width 23 height 9
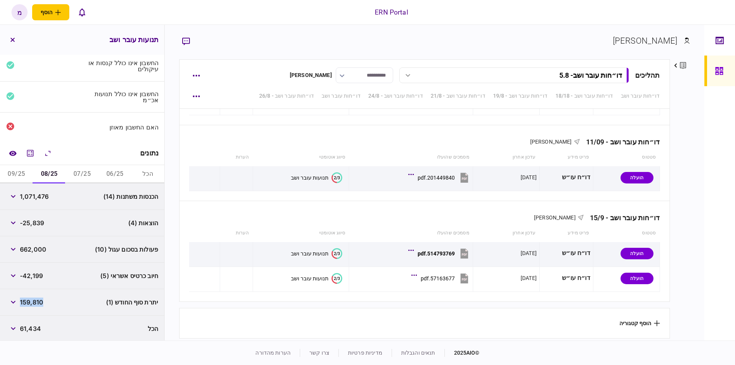
click at [12, 168] on button "09/25" at bounding box center [16, 174] width 33 height 18
click at [16, 296] on button "button" at bounding box center [13, 302] width 14 height 14
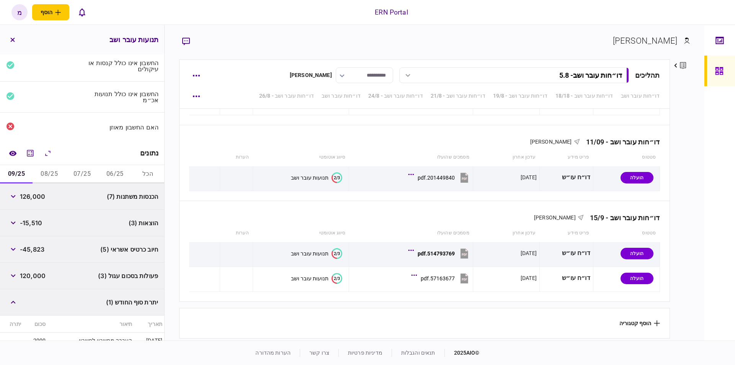
scroll to position [60, 0]
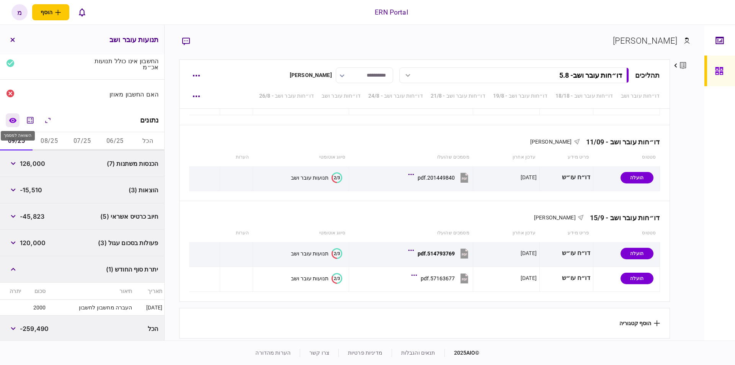
click at [11, 122] on button "השוואה למסמך" at bounding box center [13, 120] width 14 height 14
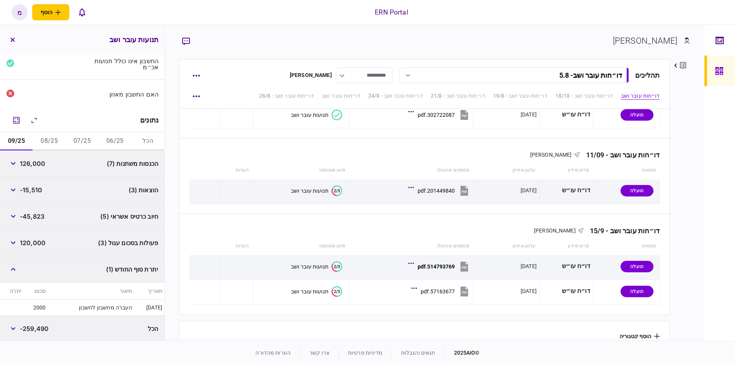
scroll to position [0, 0]
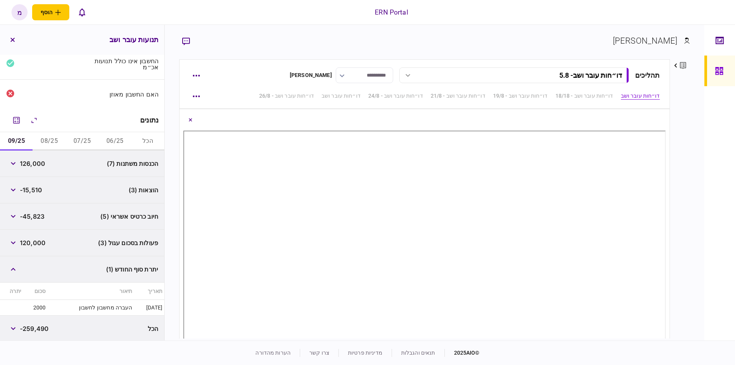
click at [695, 146] on div "**********" at bounding box center [435, 183] width 540 height 316
click at [691, 111] on div "**********" at bounding box center [435, 183] width 540 height 316
click at [692, 124] on div "**********" at bounding box center [435, 183] width 540 height 316
